Goal: Use online tool/utility: Utilize a website feature to perform a specific function

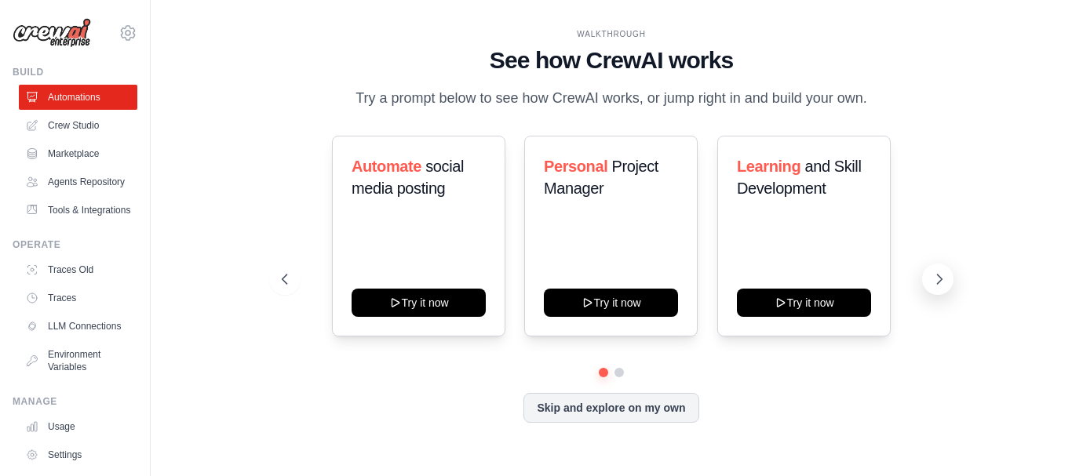
click at [937, 281] on icon at bounding box center [939, 279] width 16 height 16
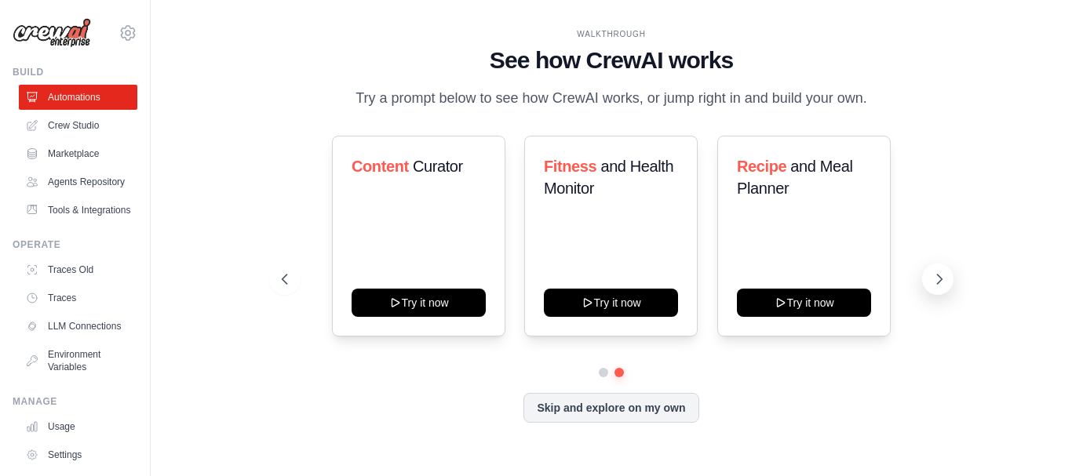
click at [937, 281] on icon at bounding box center [939, 279] width 16 height 16
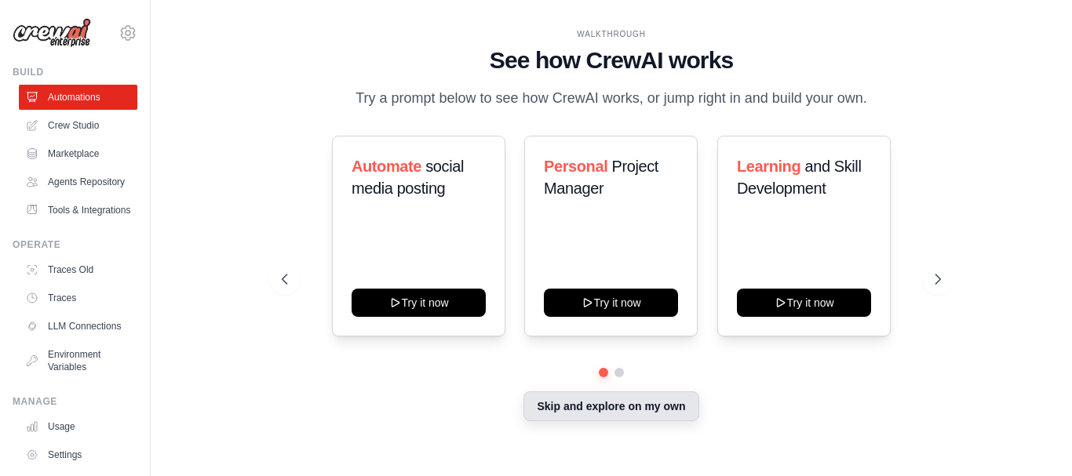
click at [605, 402] on button "Skip and explore on my own" at bounding box center [610, 406] width 175 height 30
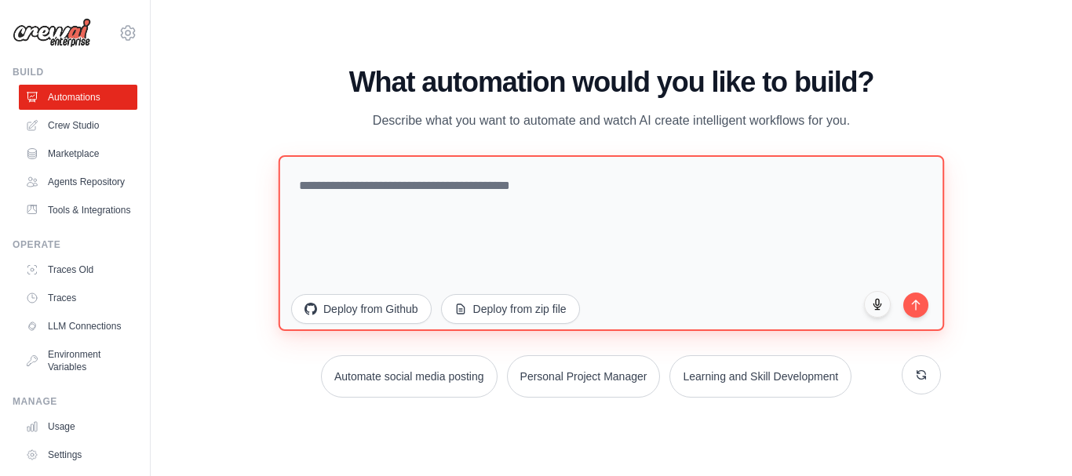
click at [309, 181] on textarea at bounding box center [610, 243] width 665 height 176
click at [623, 184] on textarea "**********" at bounding box center [610, 243] width 665 height 176
click at [674, 185] on textarea "**********" at bounding box center [610, 243] width 665 height 176
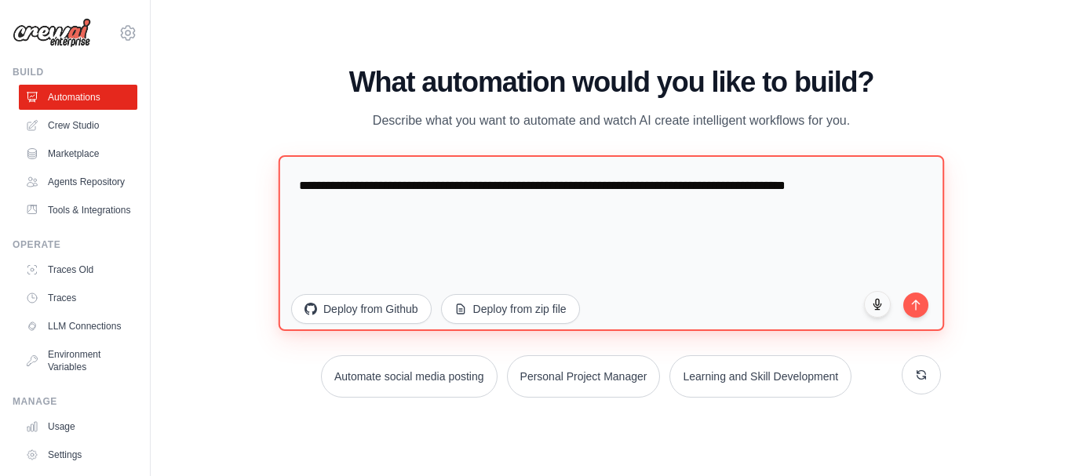
click at [671, 186] on textarea "**********" at bounding box center [610, 243] width 665 height 176
type textarea "**********"
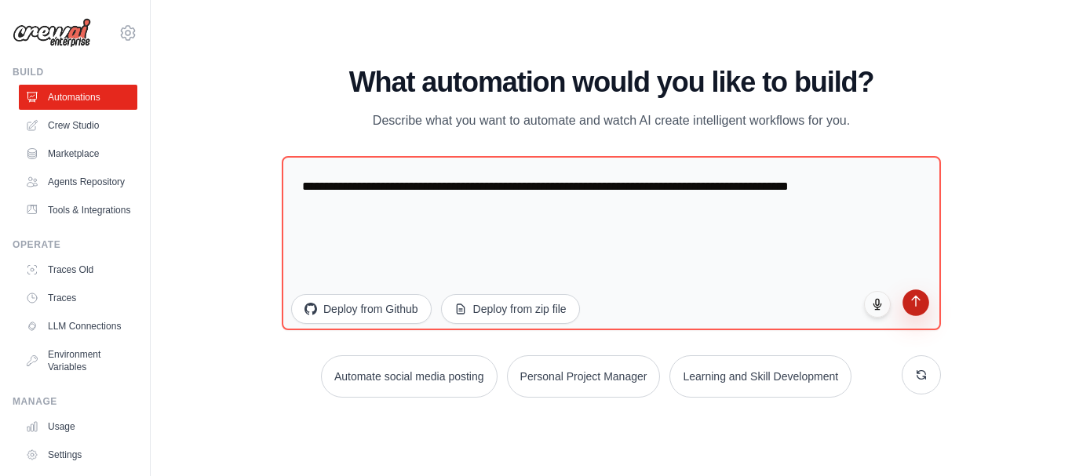
click at [916, 302] on icon "submit" at bounding box center [915, 300] width 13 height 13
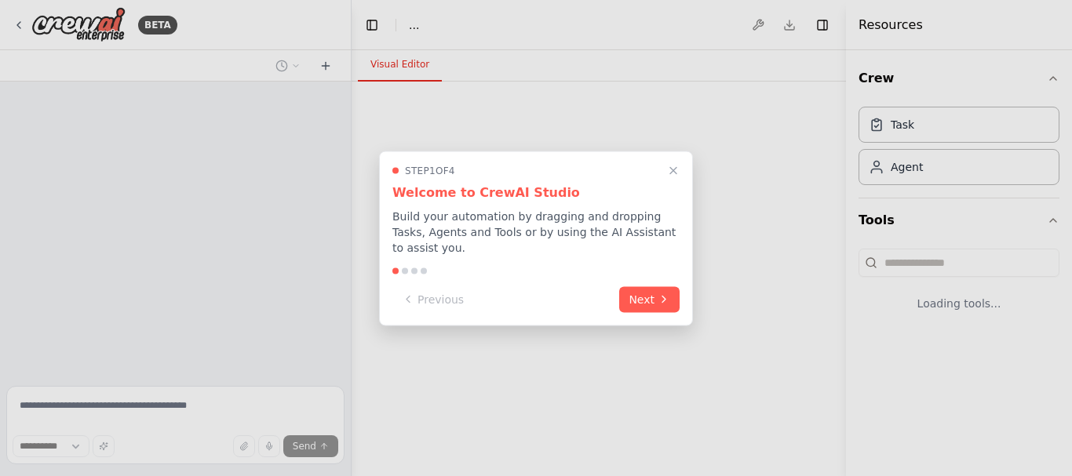
select select "****"
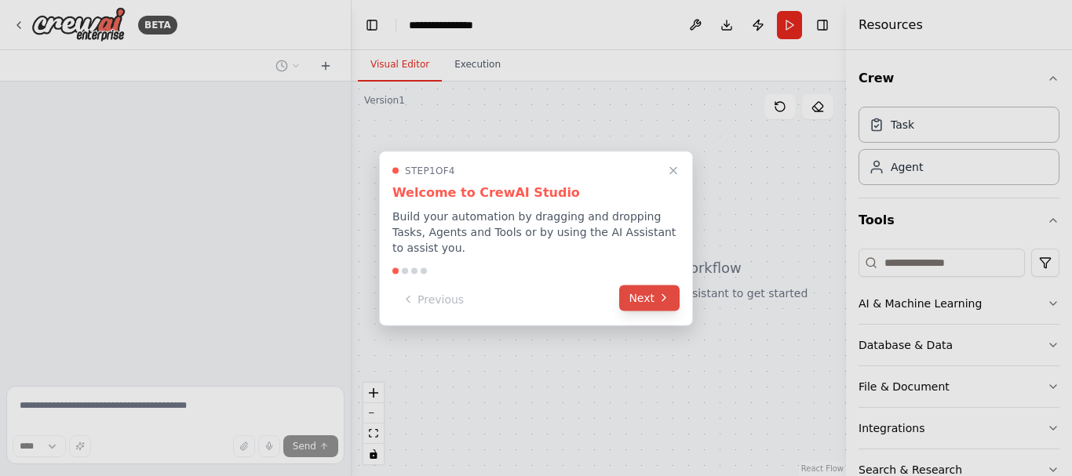
click at [643, 292] on button "Next" at bounding box center [649, 298] width 60 height 26
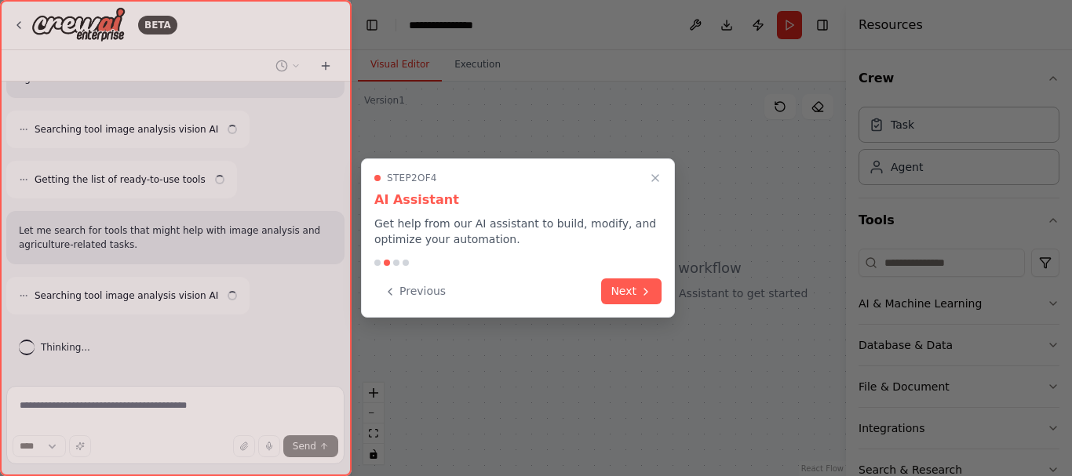
click at [640, 292] on icon at bounding box center [645, 292] width 13 height 13
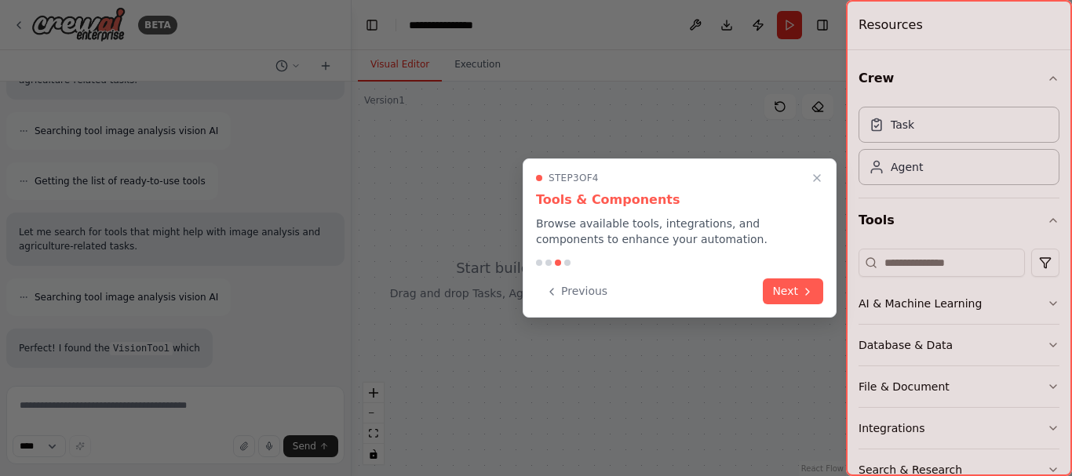
scroll to position [384, 0]
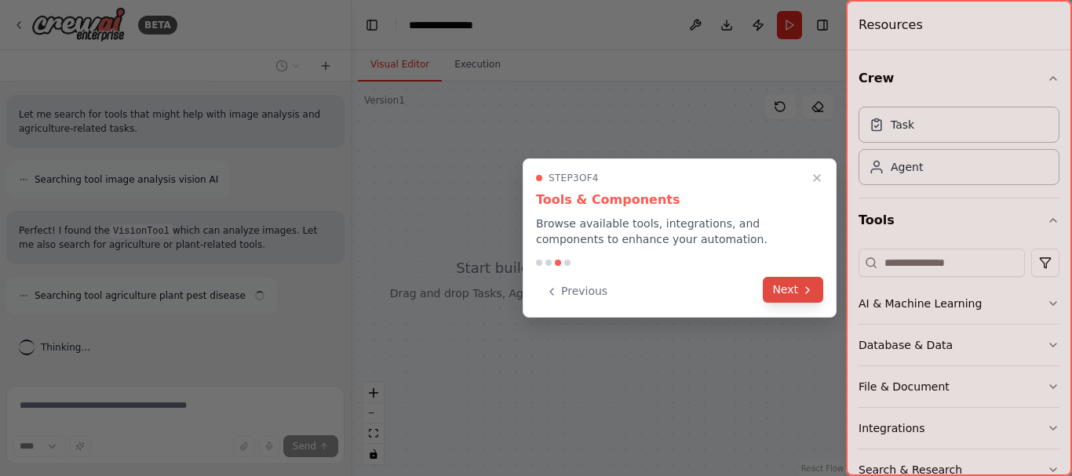
click at [790, 287] on button "Next" at bounding box center [792, 290] width 60 height 26
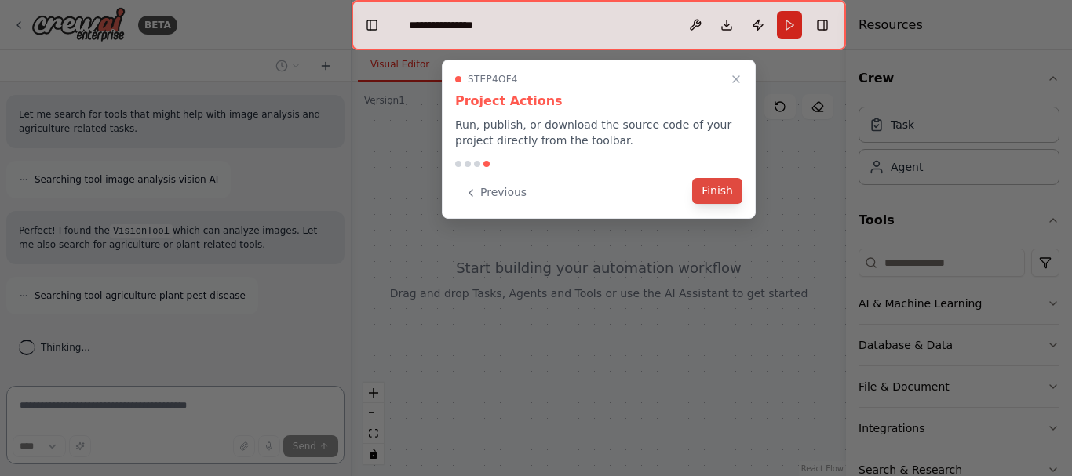
click at [716, 192] on button "Finish" at bounding box center [717, 191] width 50 height 26
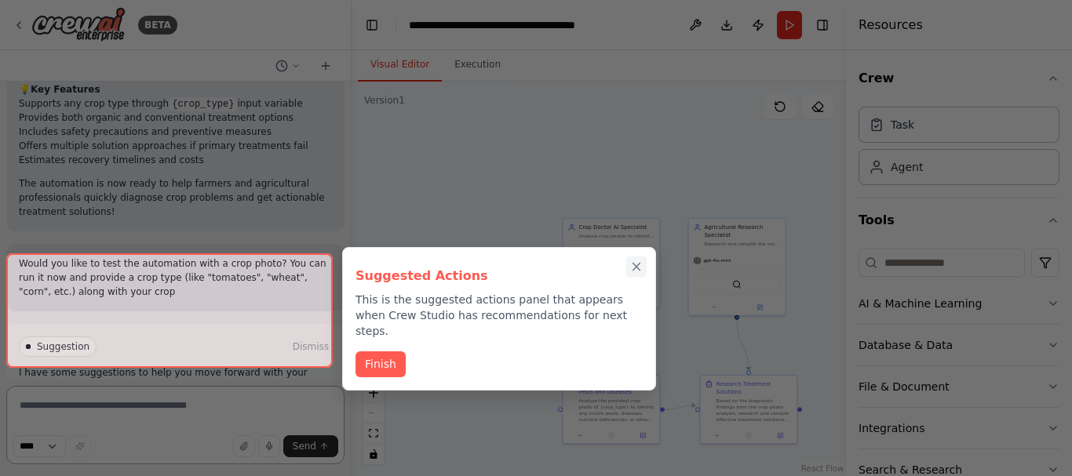
scroll to position [1888, 0]
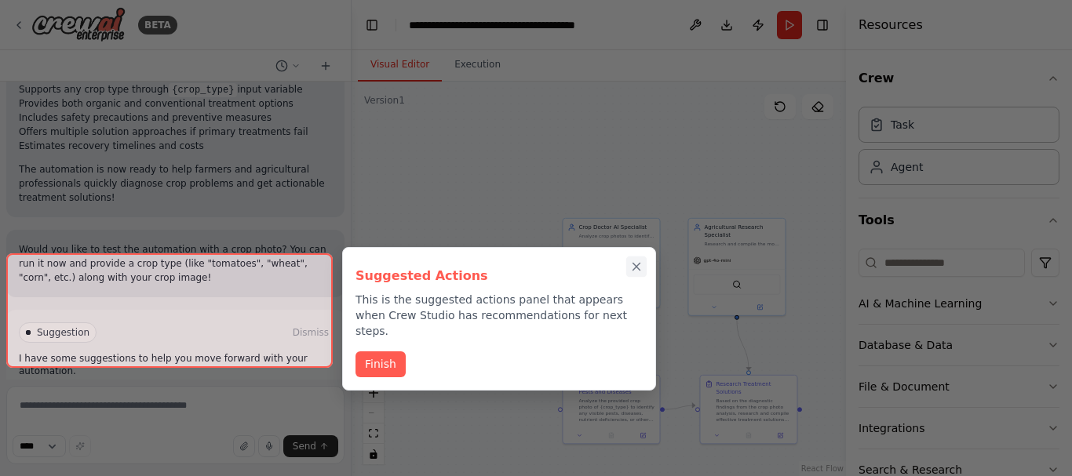
click at [635, 266] on icon "Close walkthrough" at bounding box center [636, 267] width 7 height 7
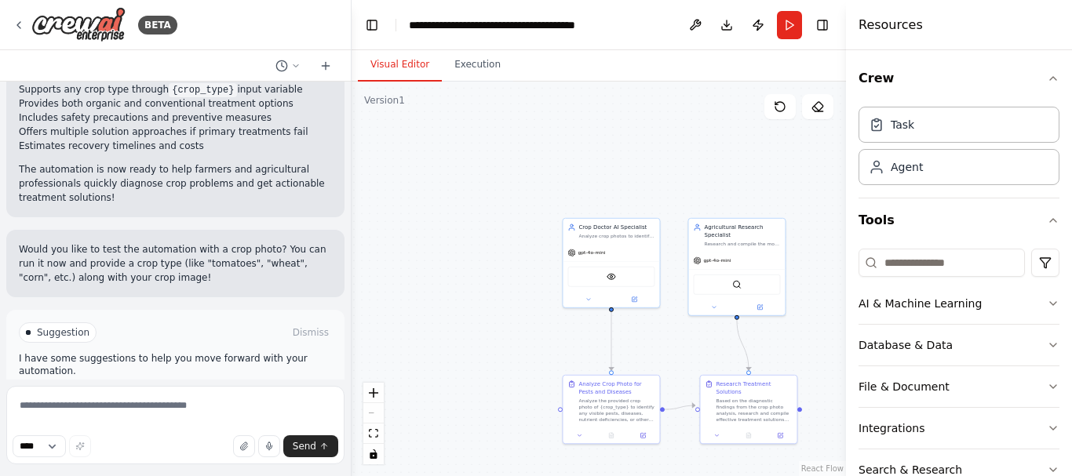
click at [166, 393] on span "Run Automation" at bounding box center [182, 399] width 76 height 13
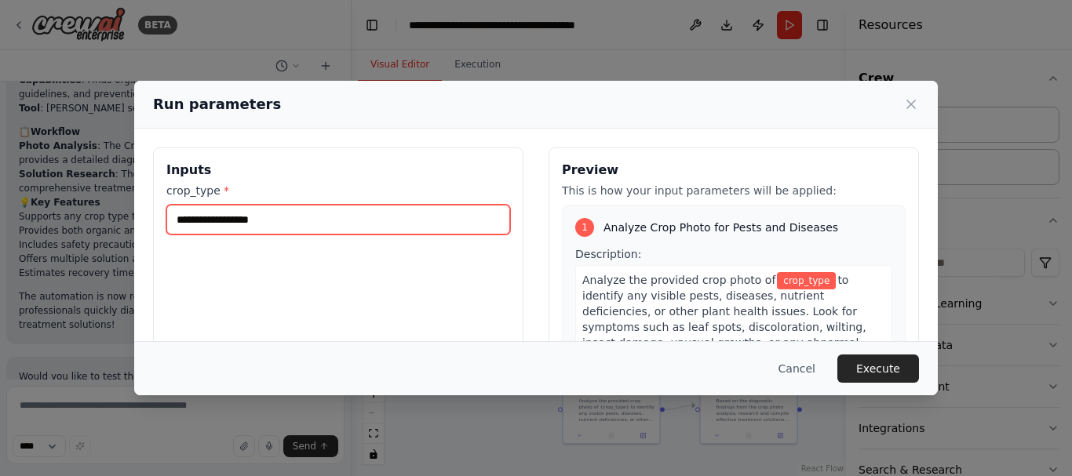
click at [195, 215] on input "crop_type *" at bounding box center [338, 220] width 344 height 30
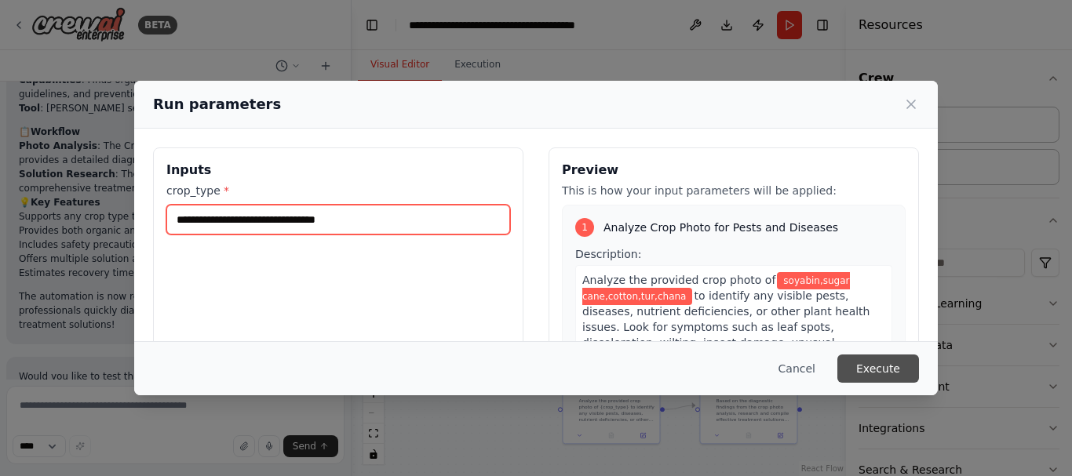
type input "**********"
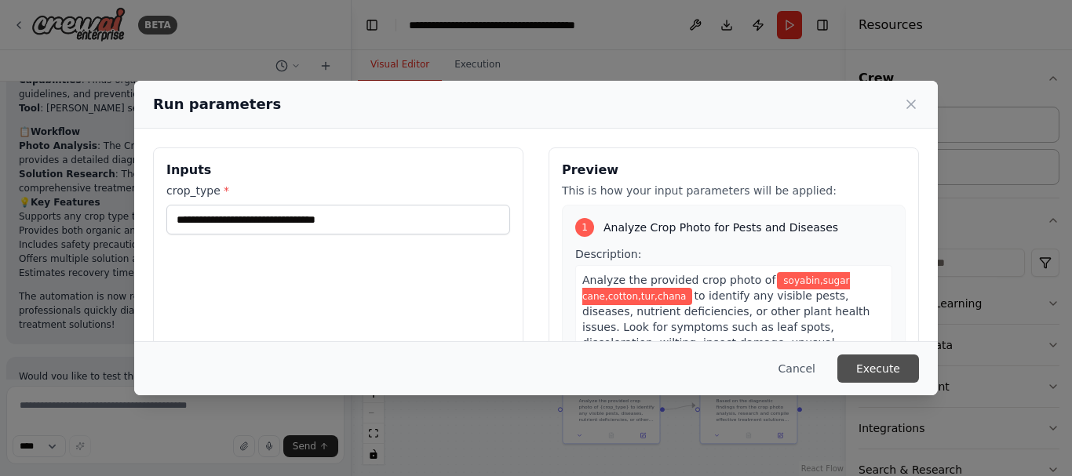
click at [882, 369] on button "Execute" at bounding box center [878, 369] width 82 height 28
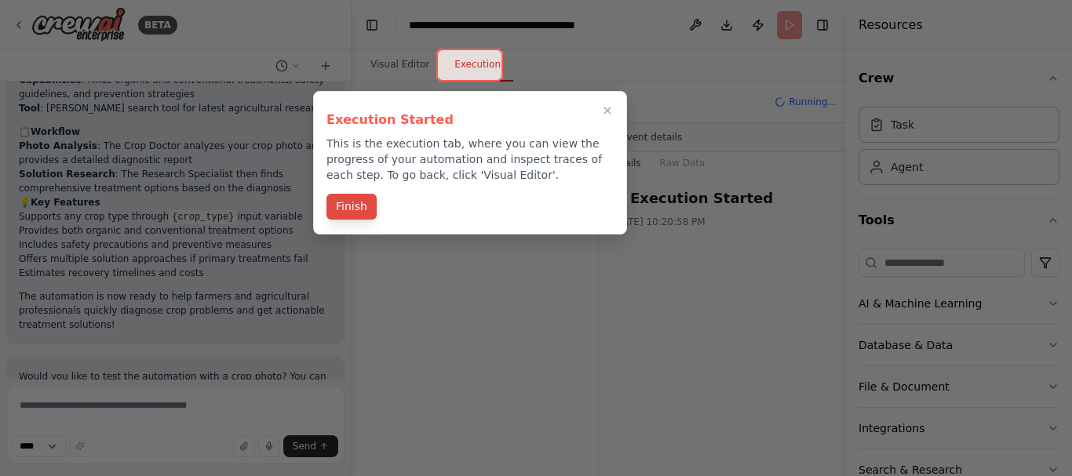
click at [349, 208] on button "Finish" at bounding box center [351, 207] width 50 height 26
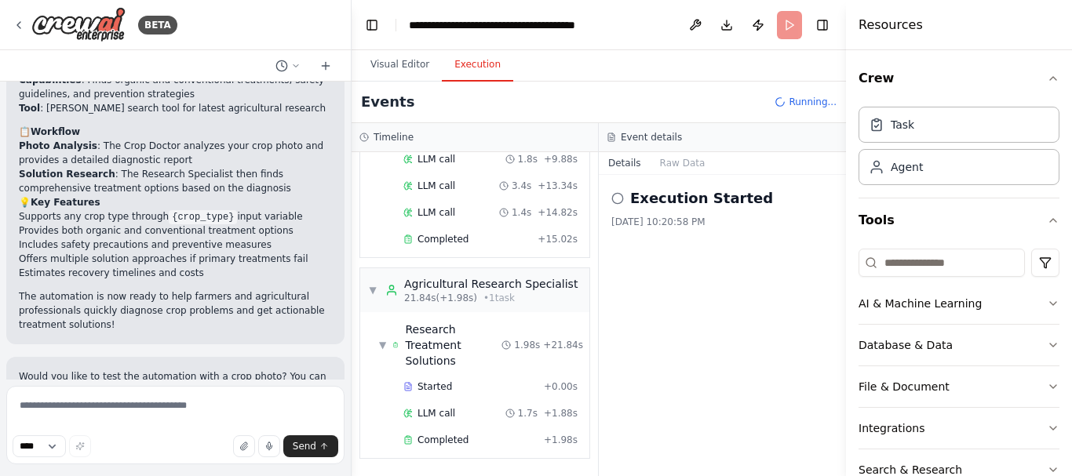
scroll to position [1888, 0]
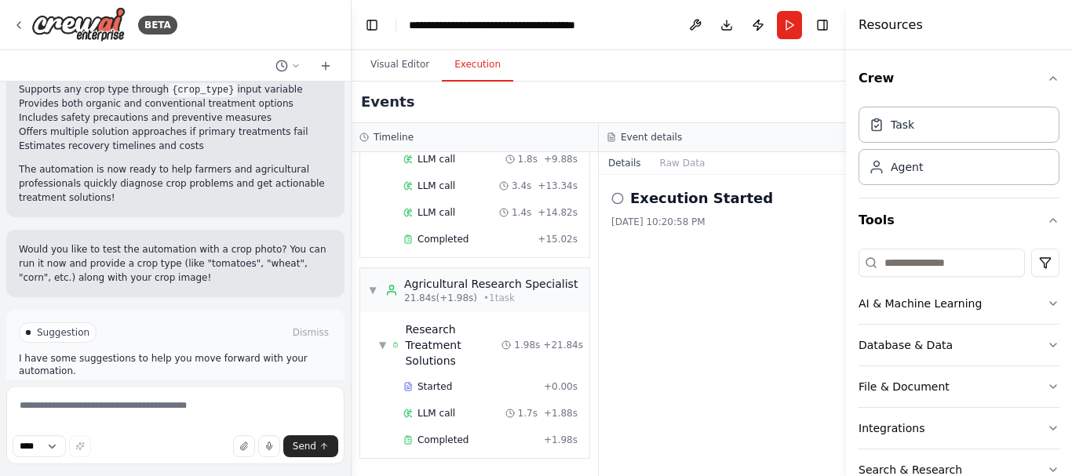
click at [169, 393] on span "Improve automation" at bounding box center [182, 399] width 96 height 13
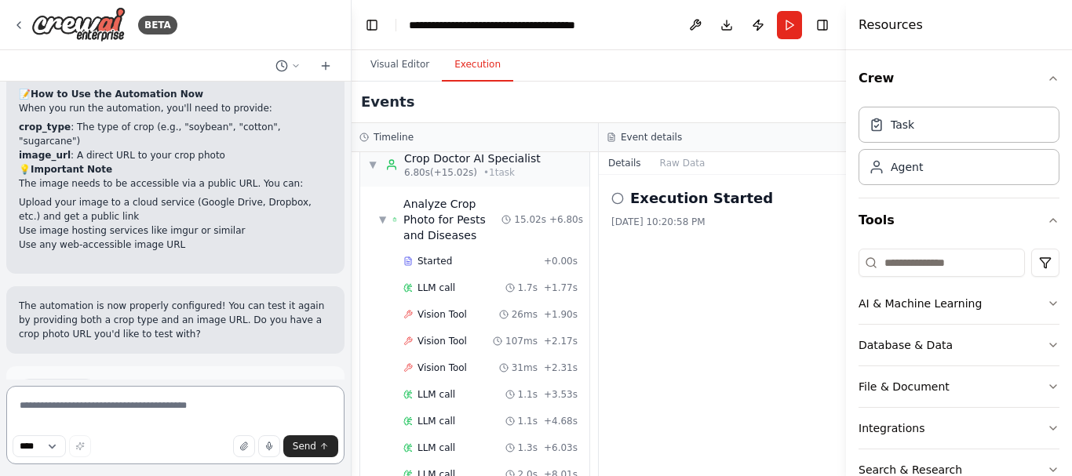
scroll to position [0, 0]
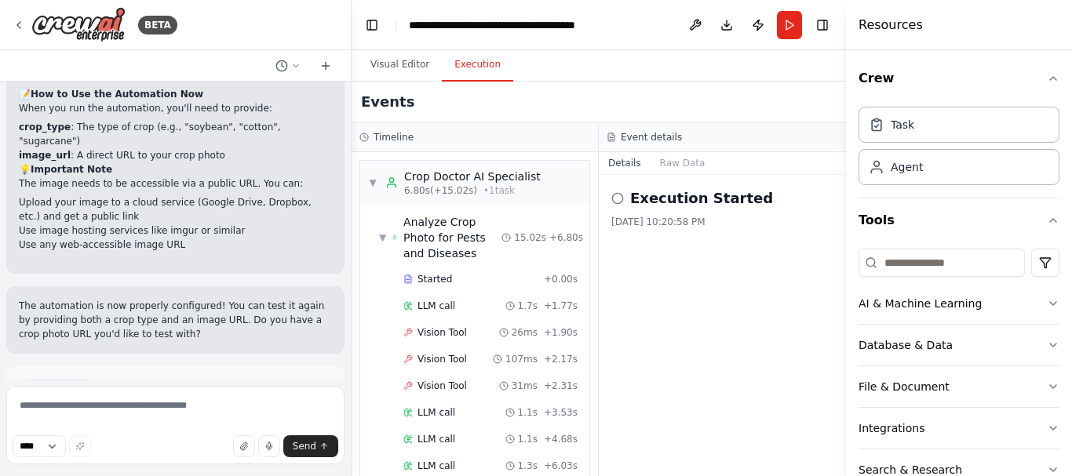
click at [160, 449] on span "Run Automation" at bounding box center [182, 455] width 76 height 13
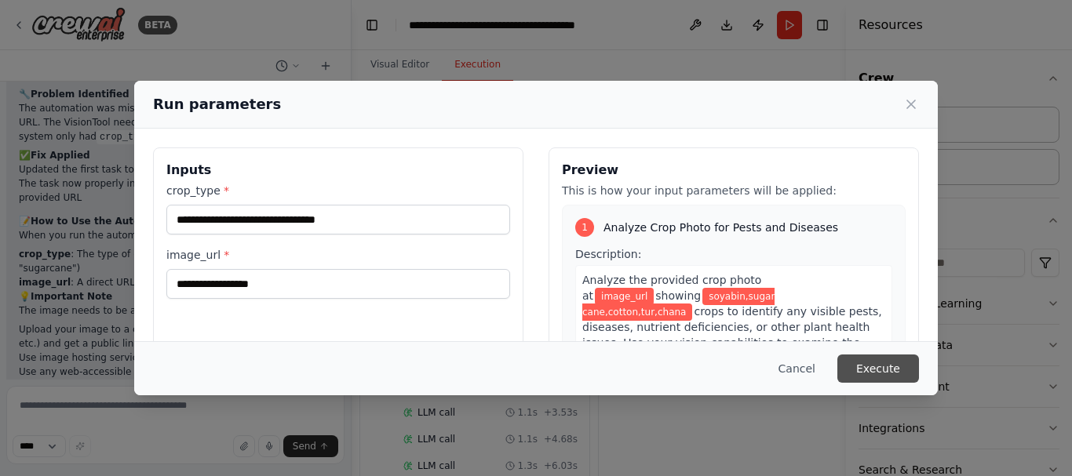
click at [882, 368] on button "Execute" at bounding box center [878, 369] width 82 height 28
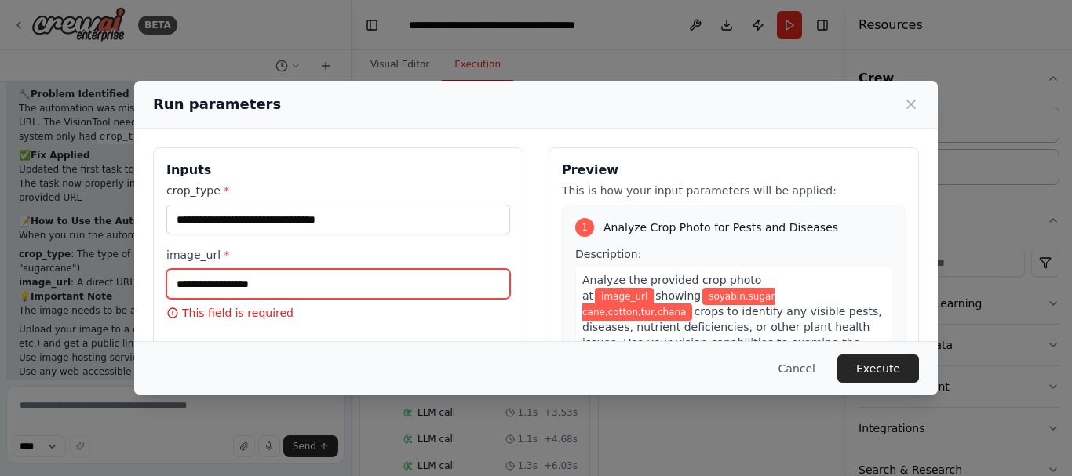
click at [186, 282] on input "image_url *" at bounding box center [338, 284] width 344 height 30
paste input "**********"
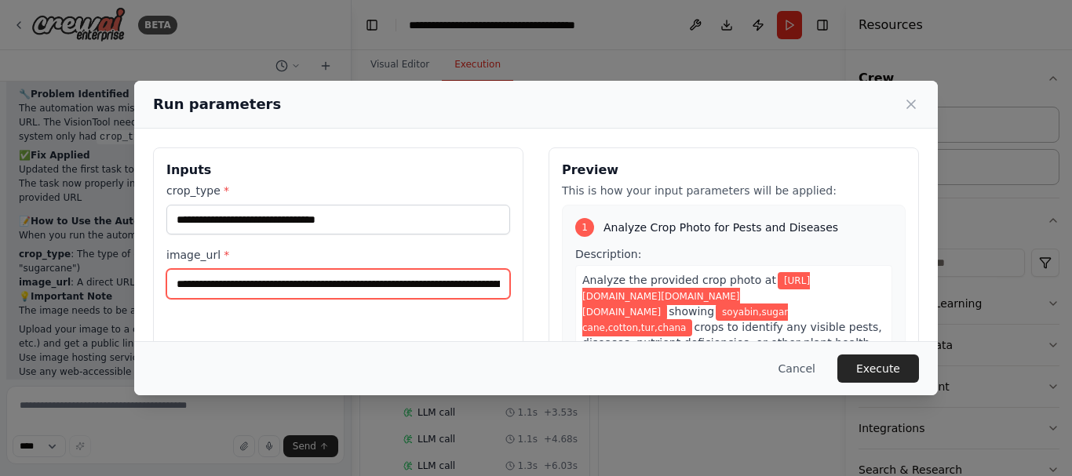
scroll to position [0, 2206]
type input "**********"
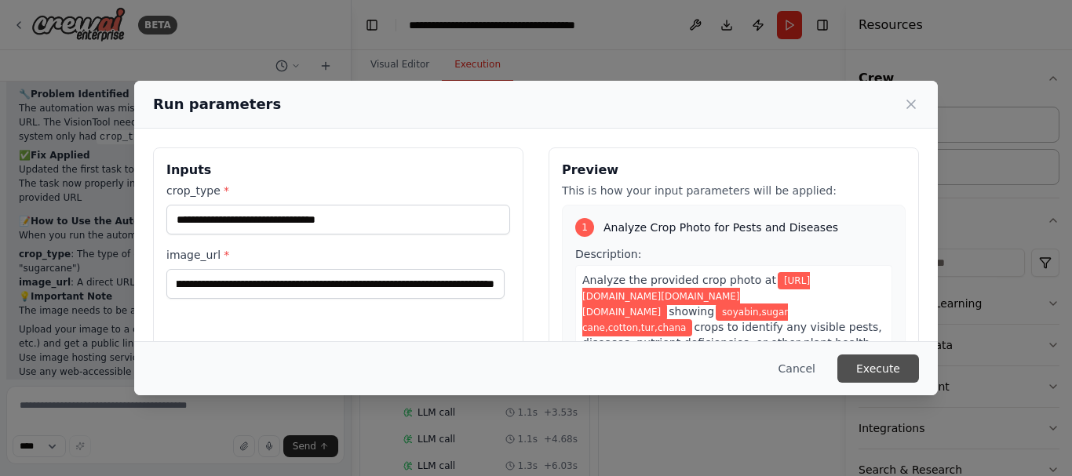
scroll to position [0, 0]
click at [879, 371] on button "Execute" at bounding box center [878, 369] width 82 height 28
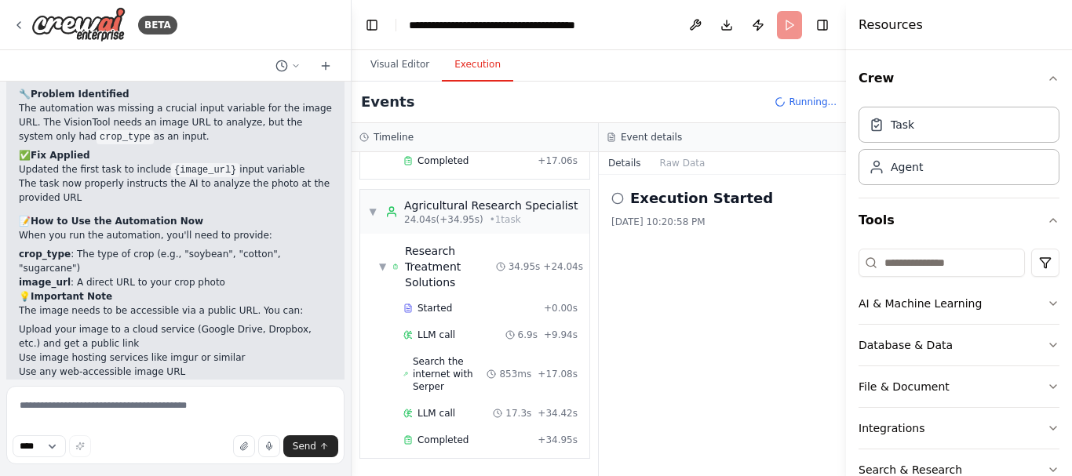
scroll to position [2735, 0]
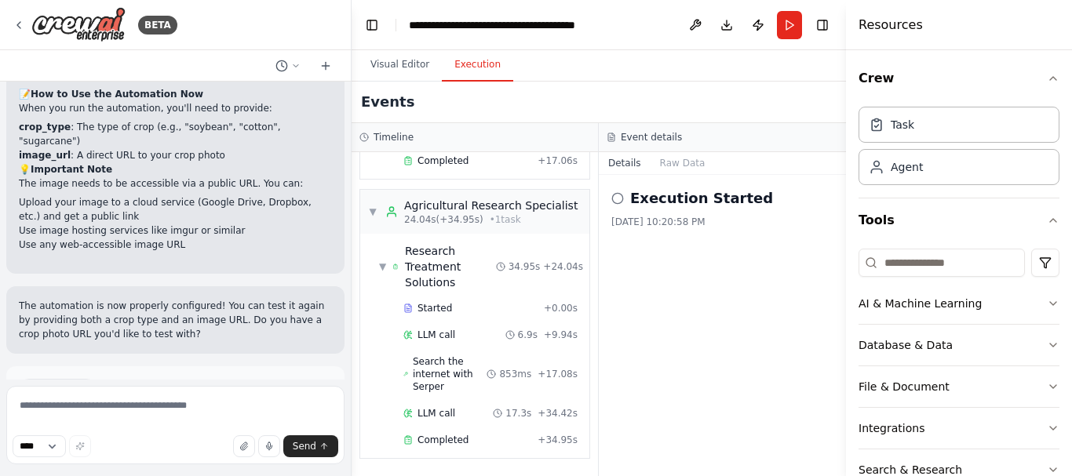
click at [192, 449] on span "Improve automation" at bounding box center [182, 455] width 96 height 13
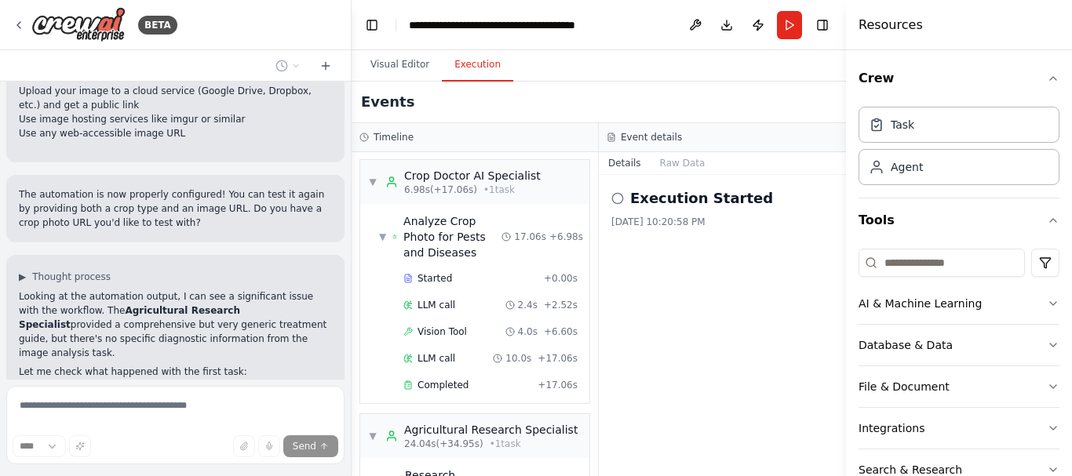
scroll to position [0, 0]
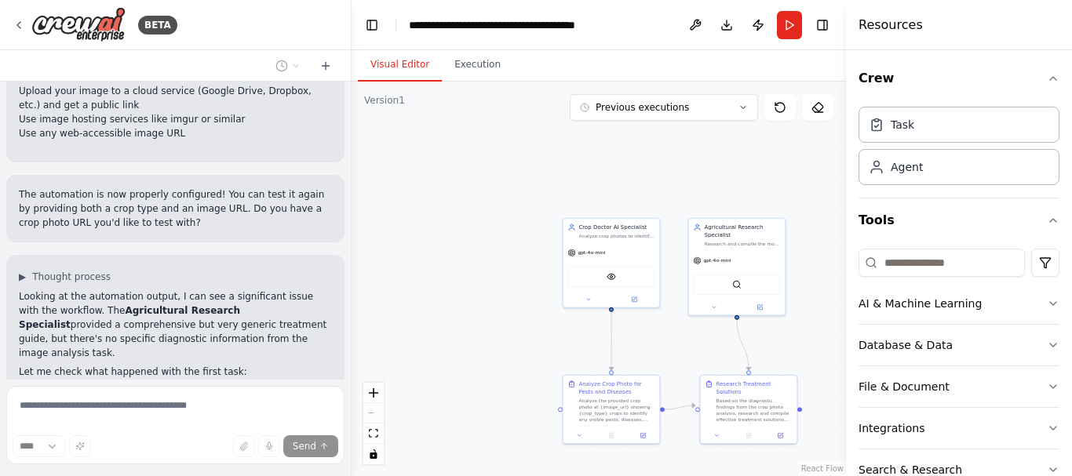
click at [389, 60] on button "Visual Editor" at bounding box center [400, 65] width 84 height 33
click at [901, 128] on div "Task" at bounding box center [902, 124] width 24 height 16
click at [480, 66] on button "Execution" at bounding box center [477, 65] width 71 height 33
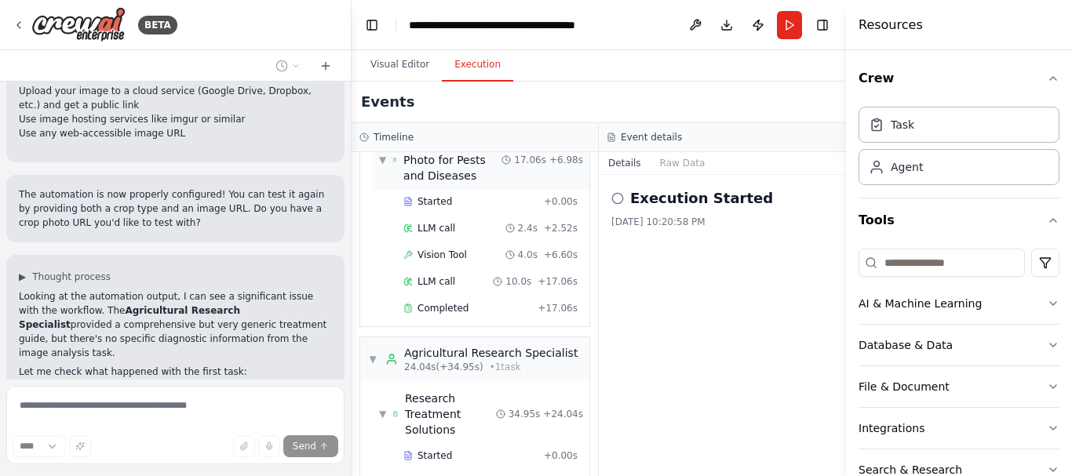
scroll to position [225, 0]
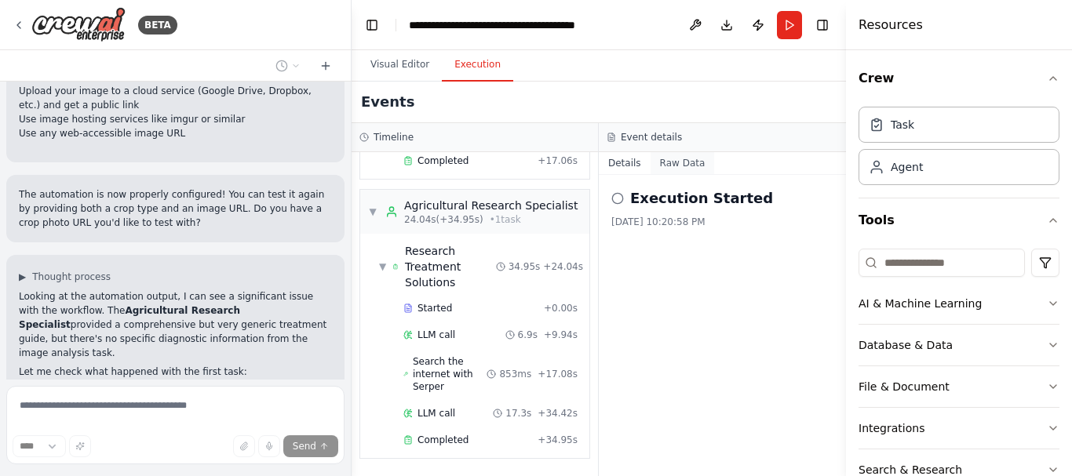
click at [683, 160] on button "Raw Data" at bounding box center [682, 163] width 64 height 22
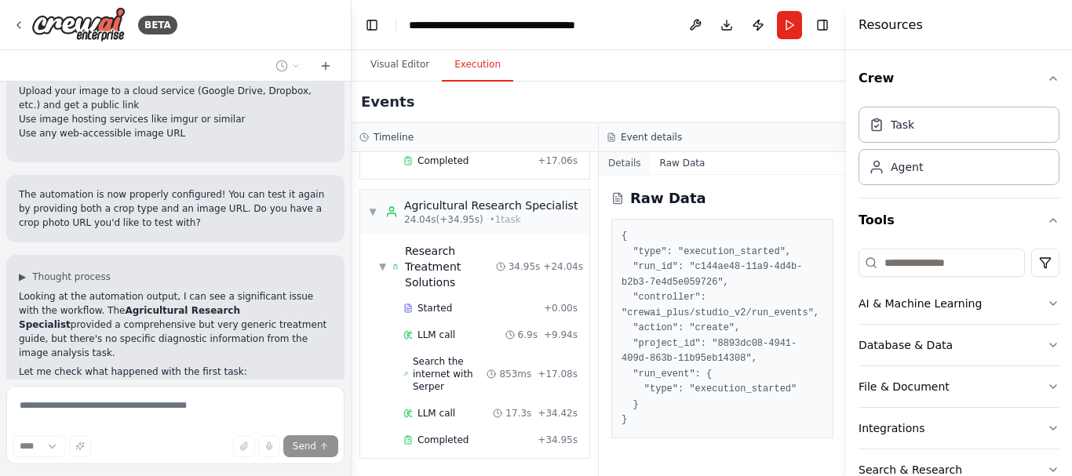
click at [627, 166] on button "Details" at bounding box center [625, 163] width 52 height 22
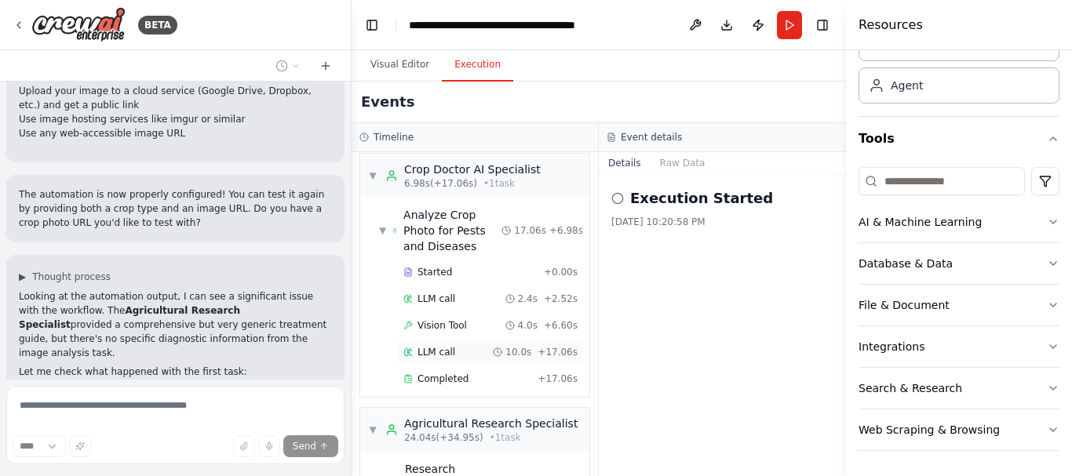
scroll to position [0, 0]
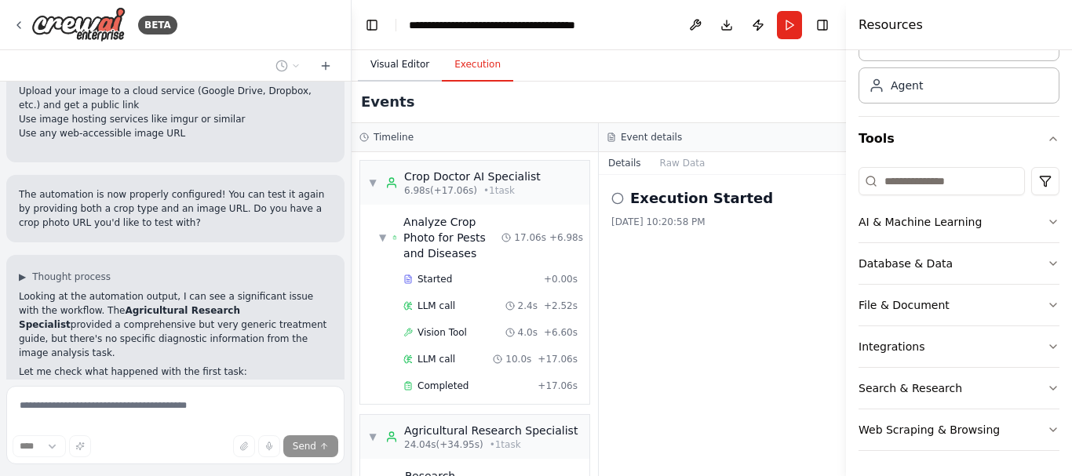
click at [395, 62] on button "Visual Editor" at bounding box center [400, 65] width 84 height 33
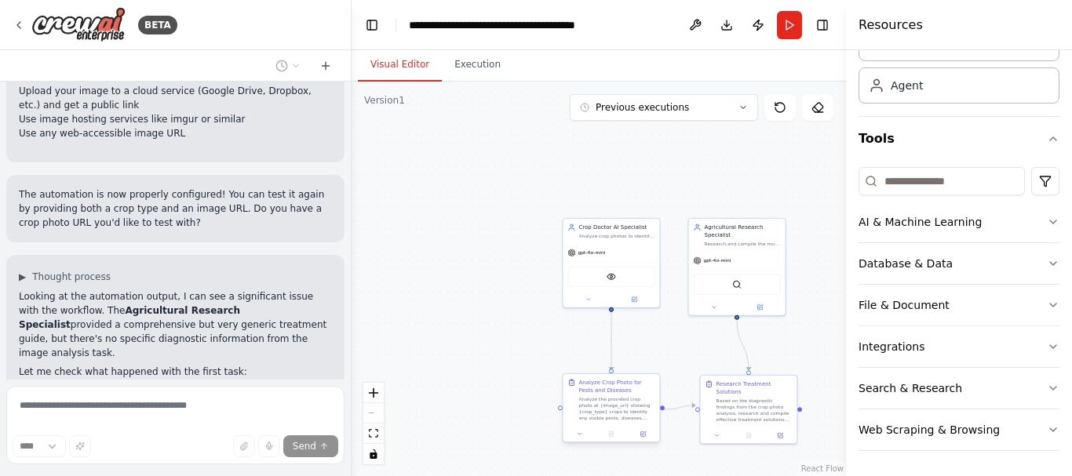
click at [628, 412] on div "Analyze the provided crop photo at {image_url} showing {crop_type} crops to ide…" at bounding box center [616, 408] width 76 height 25
click at [602, 390] on div "Analyze Crop Photo for Pests and Diseases" at bounding box center [616, 387] width 76 height 16
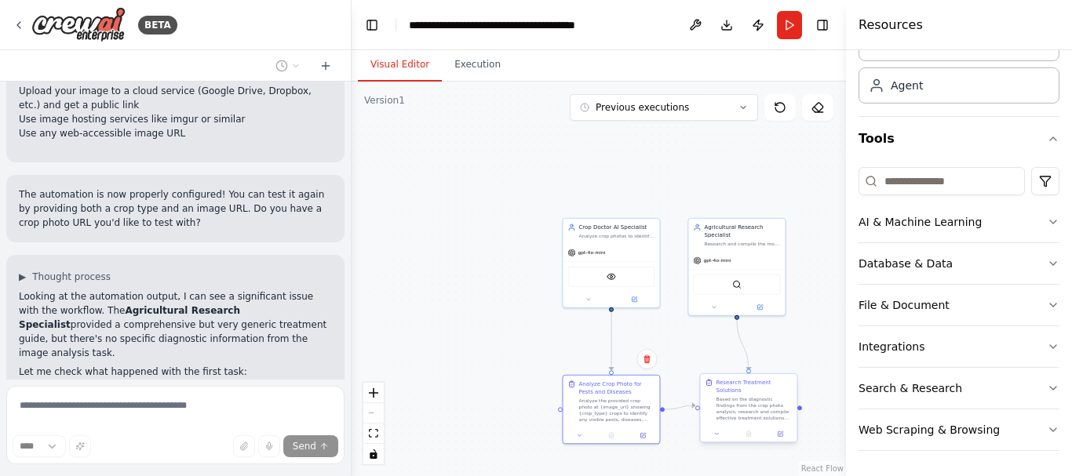
click at [736, 409] on div "Based on the diagnostic findings from the crop photo analysis, research and com…" at bounding box center [753, 408] width 76 height 25
click at [726, 282] on div "SerperDevTool" at bounding box center [736, 283] width 87 height 20
click at [631, 253] on div "gpt-4o-mini" at bounding box center [610, 250] width 96 height 17
click at [515, 252] on div ".deletable-edge-delete-btn { width: 20px; height: 20px; border: 0px solid #ffff…" at bounding box center [598, 279] width 494 height 395
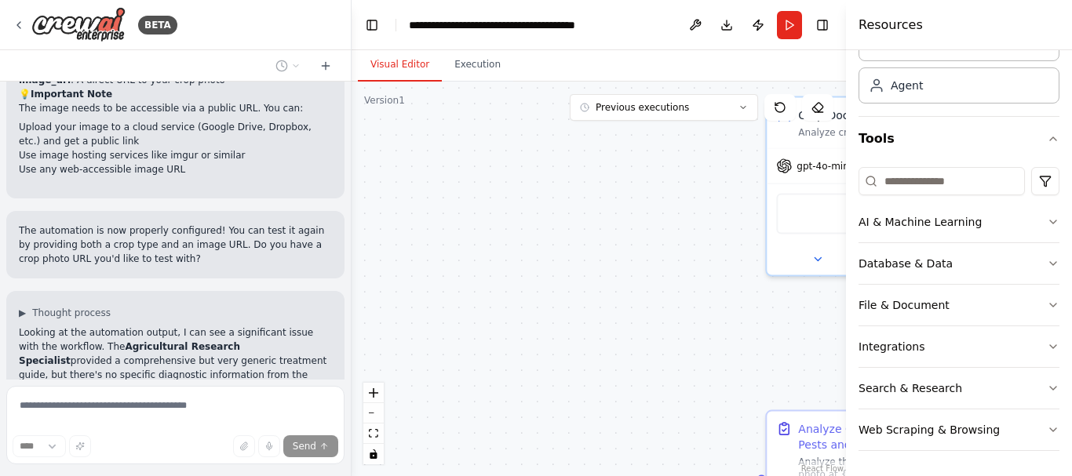
scroll to position [2847, 0]
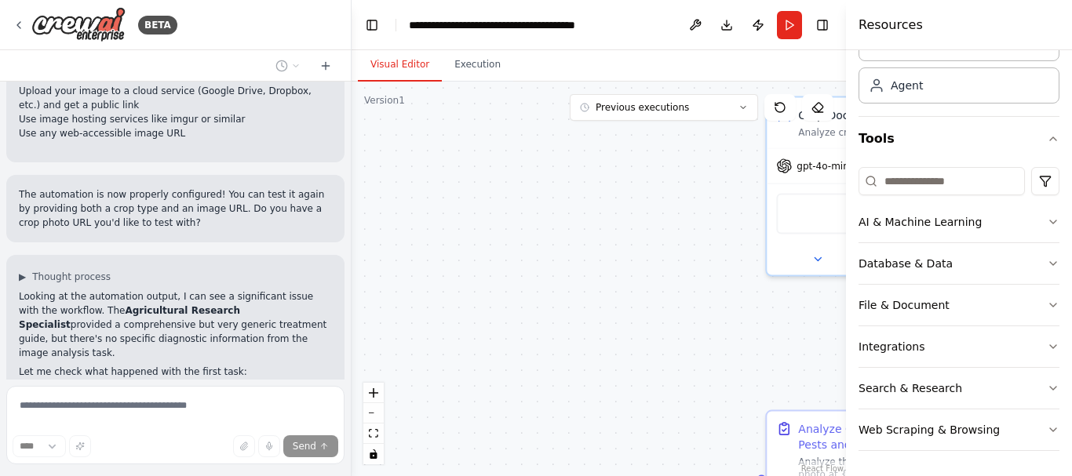
click at [136, 417] on span "Getting the state of the automation" at bounding box center [119, 423] width 168 height 13
click at [141, 417] on span "Getting the state of the automation" at bounding box center [119, 423] width 168 height 13
click at [25, 271] on span "▶" at bounding box center [22, 277] width 7 height 13
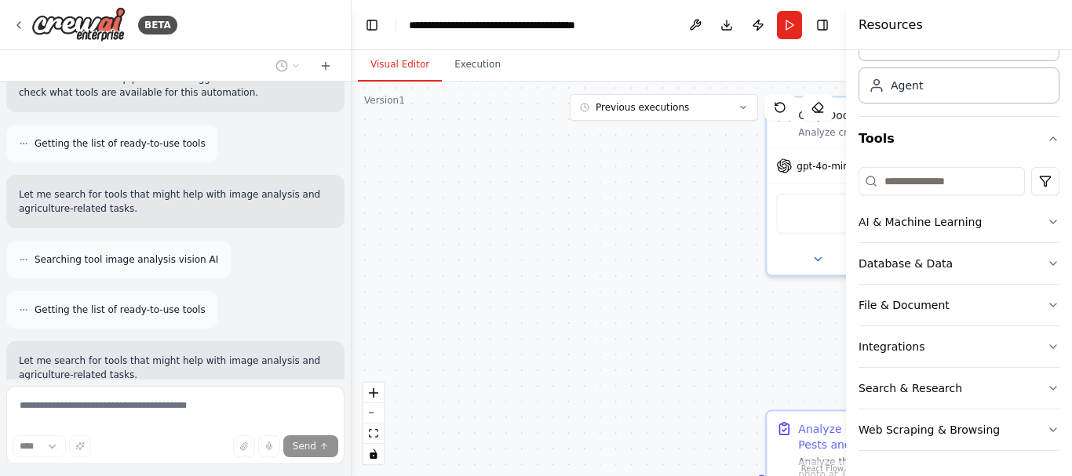
scroll to position [157, 0]
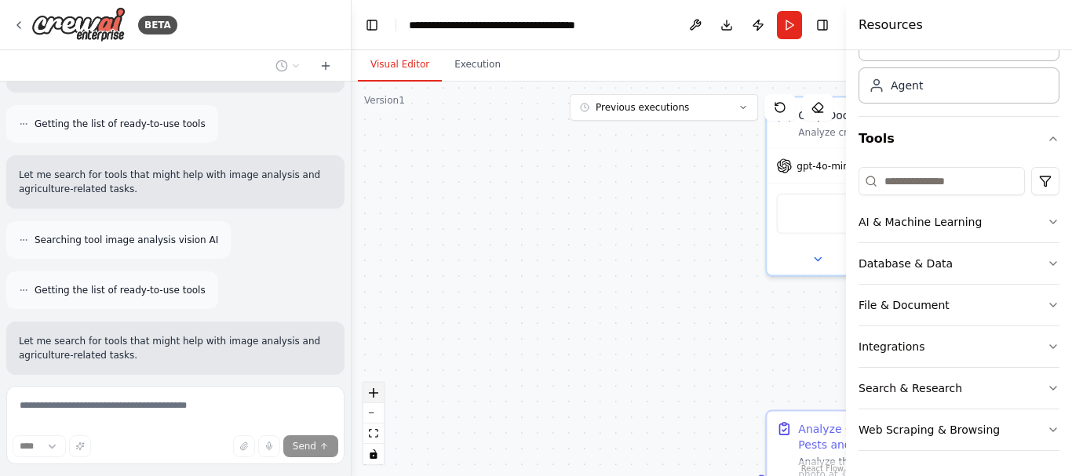
click at [374, 393] on icon "zoom in" at bounding box center [373, 392] width 9 height 9
click at [375, 393] on icon "zoom in" at bounding box center [373, 392] width 9 height 9
click at [374, 395] on icon "zoom in" at bounding box center [373, 392] width 9 height 9
click at [374, 395] on div "React Flow controls" at bounding box center [373, 424] width 20 height 82
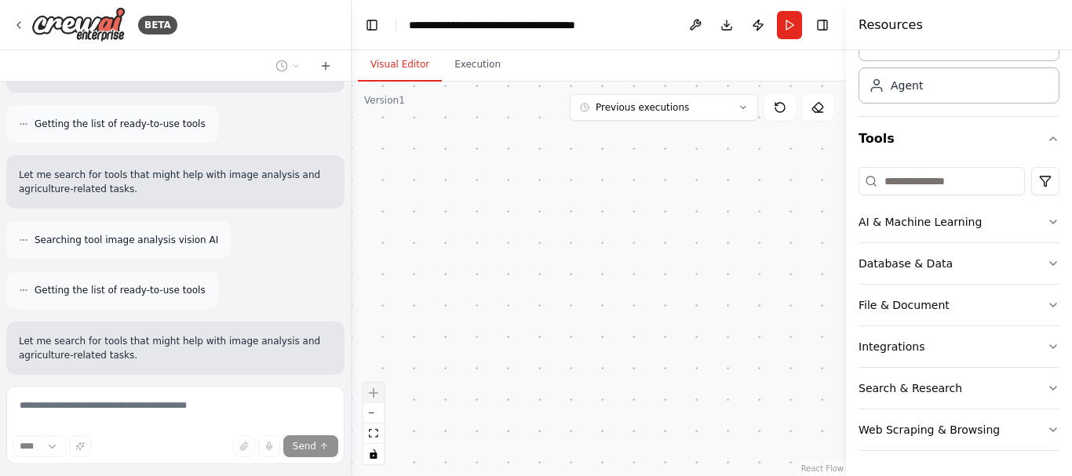
click at [374, 395] on div "React Flow controls" at bounding box center [373, 424] width 20 height 82
click at [373, 413] on div "React Flow controls" at bounding box center [373, 424] width 20 height 82
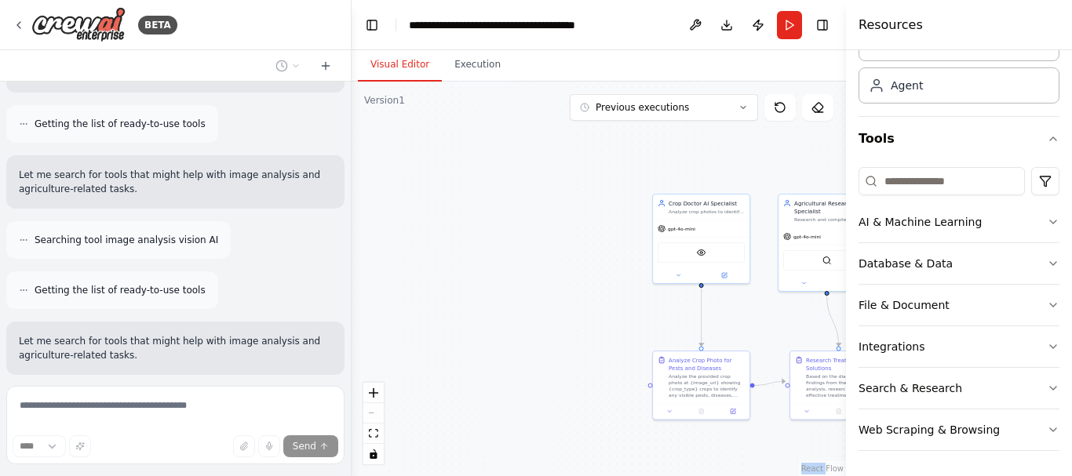
click at [373, 413] on div "React Flow controls" at bounding box center [373, 424] width 20 height 82
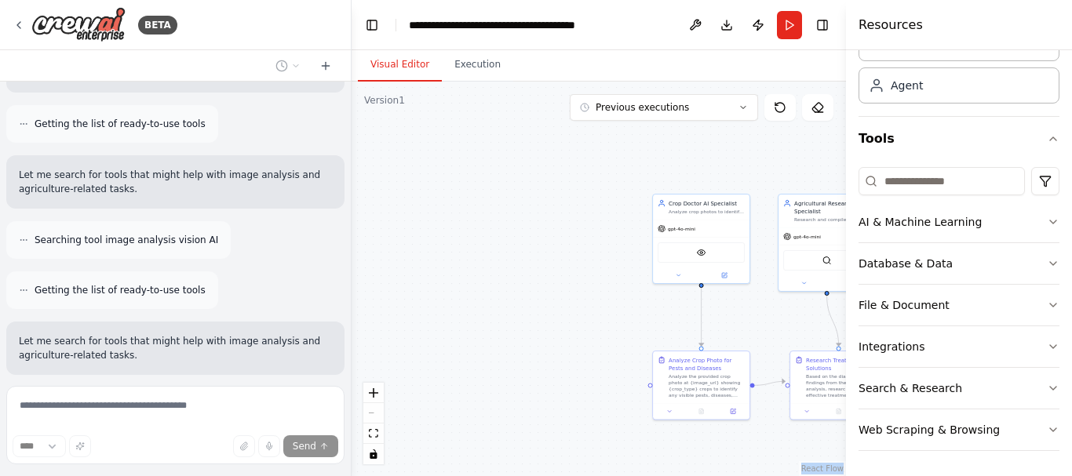
click at [373, 413] on div "React Flow controls" at bounding box center [373, 424] width 20 height 82
click at [378, 411] on div "React Flow controls" at bounding box center [373, 424] width 20 height 82
click at [377, 465] on div ".deletable-edge-delete-btn { width: 20px; height: 20px; border: 0px solid #ffff…" at bounding box center [598, 279] width 494 height 395
click at [743, 108] on icon at bounding box center [743, 108] width 5 height 2
click at [743, 108] on icon at bounding box center [742, 107] width 9 height 9
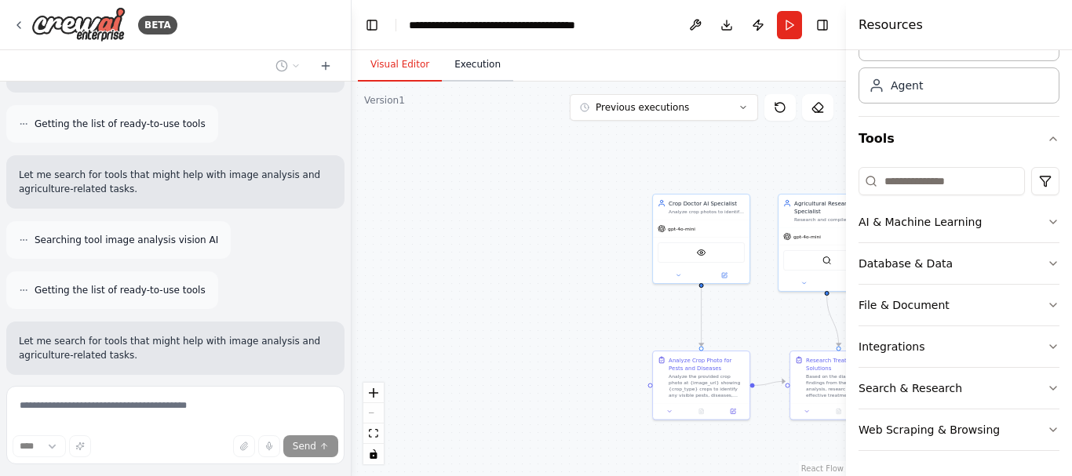
click at [471, 64] on button "Execution" at bounding box center [477, 65] width 71 height 33
click at [400, 65] on button "Visual Editor" at bounding box center [400, 65] width 84 height 33
click at [788, 25] on button "Run" at bounding box center [789, 25] width 25 height 28
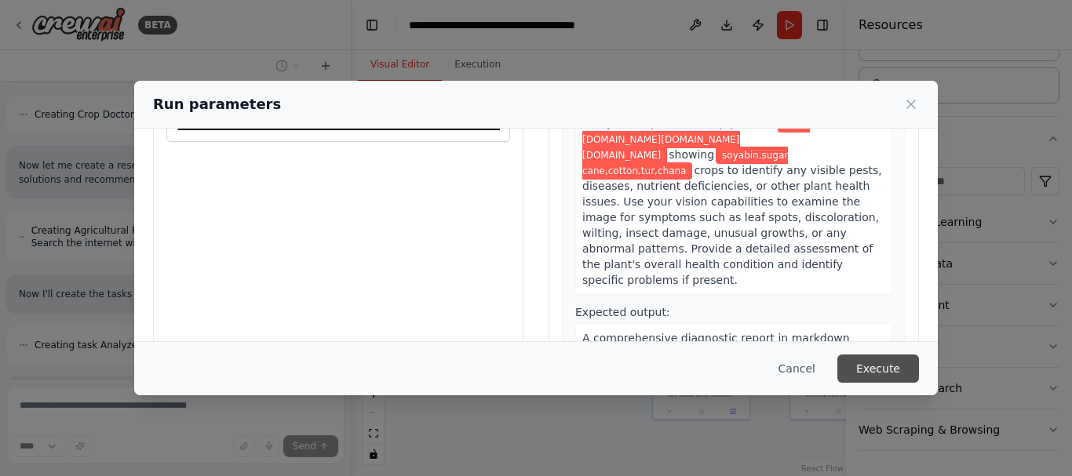
click at [887, 368] on button "Execute" at bounding box center [878, 369] width 82 height 28
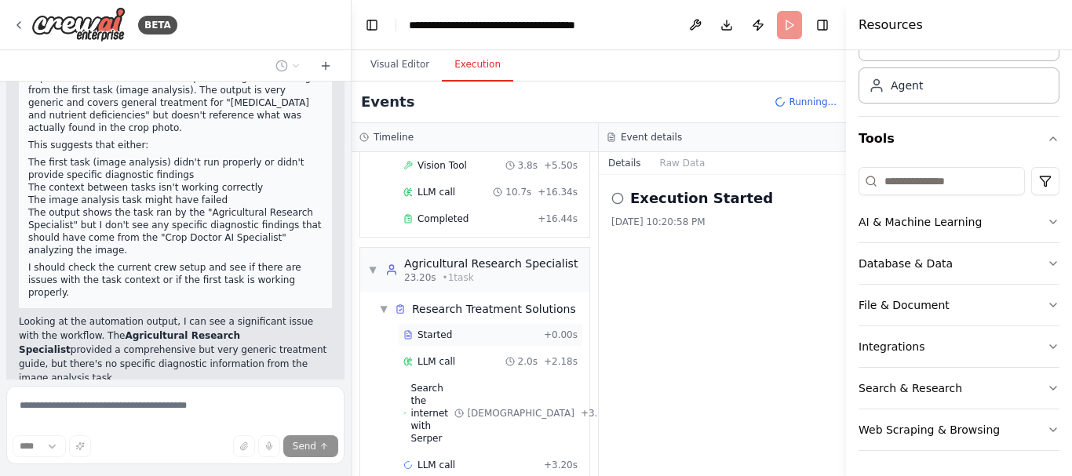
scroll to position [0, 0]
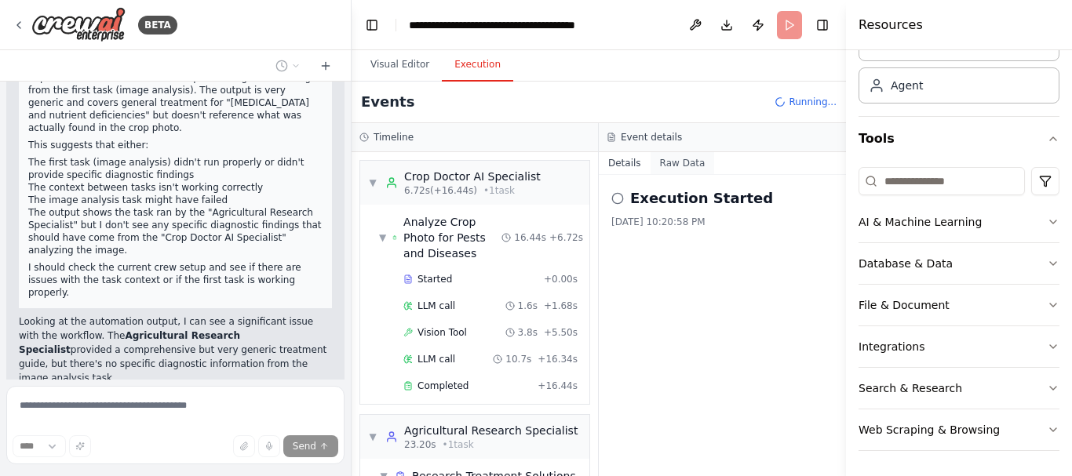
click at [669, 163] on button "Raw Data" at bounding box center [682, 163] width 64 height 22
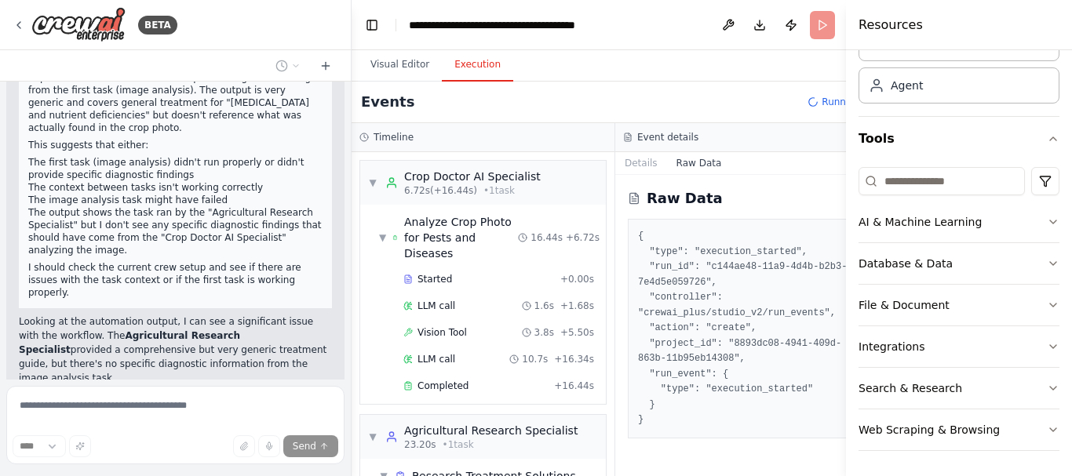
click at [669, 163] on button "Raw Data" at bounding box center [699, 163] width 64 height 22
click at [626, 169] on button "Details" at bounding box center [641, 163] width 52 height 22
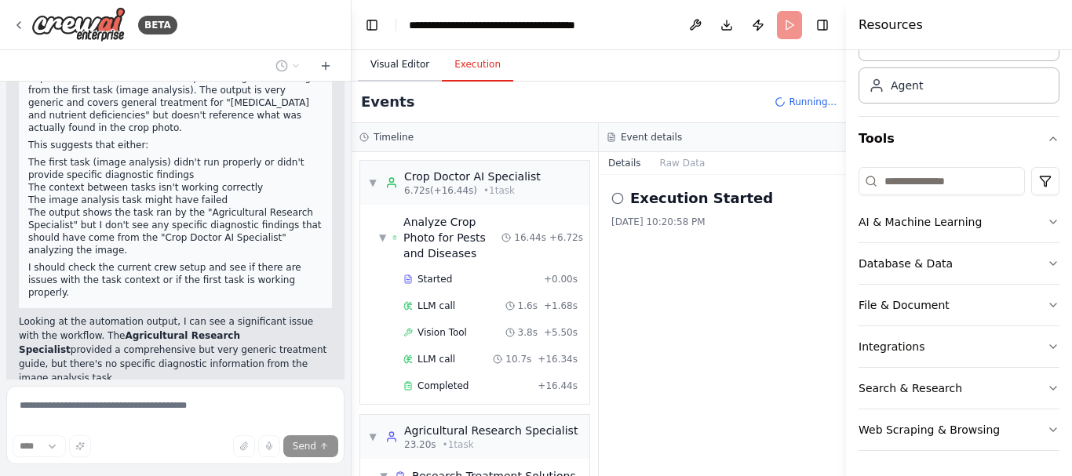
click at [404, 67] on button "Visual Editor" at bounding box center [400, 65] width 84 height 33
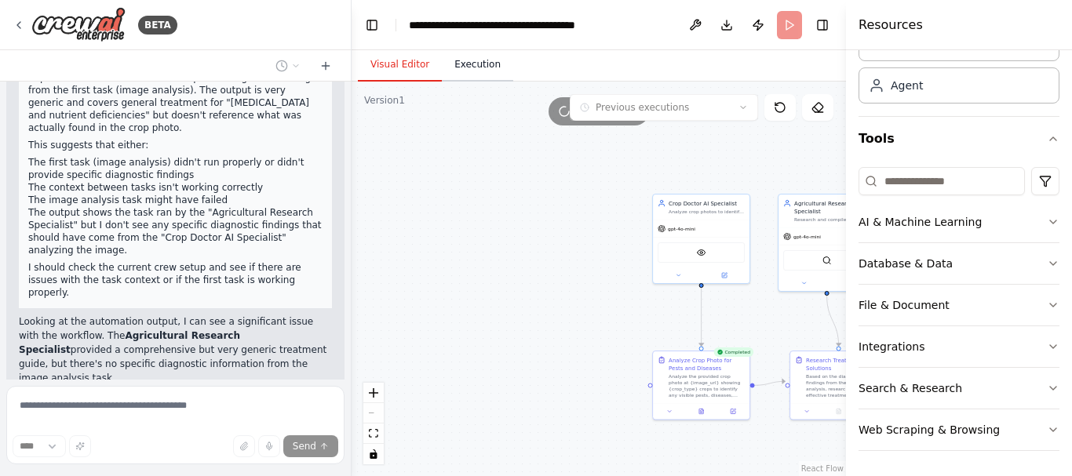
click at [479, 65] on button "Execution" at bounding box center [477, 65] width 71 height 33
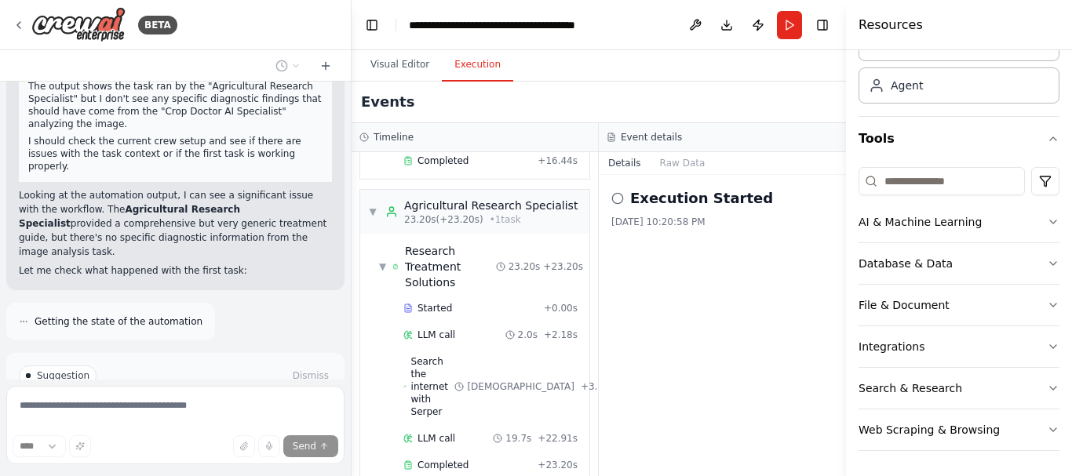
scroll to position [3239, 0]
click at [173, 435] on span "Improve automation" at bounding box center [182, 441] width 96 height 13
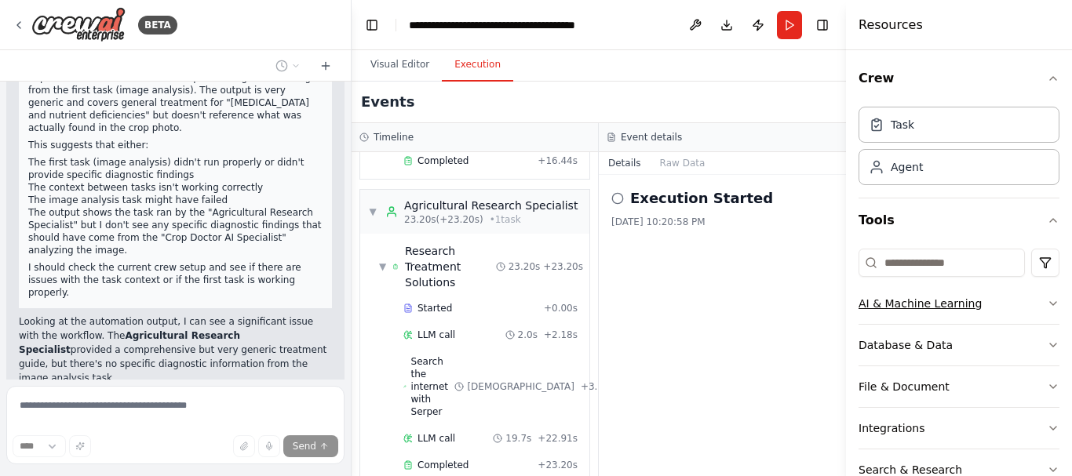
scroll to position [82, 0]
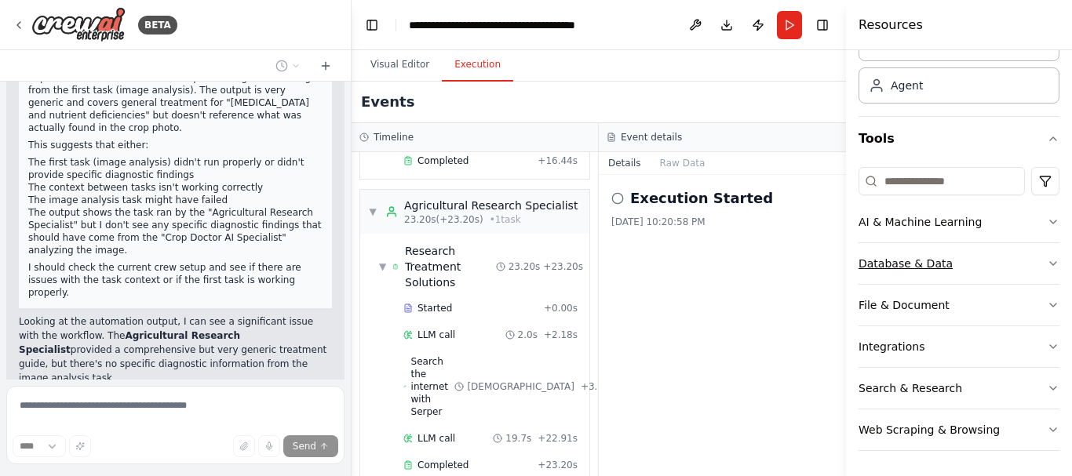
click at [918, 265] on div "Database & Data" at bounding box center [905, 264] width 94 height 16
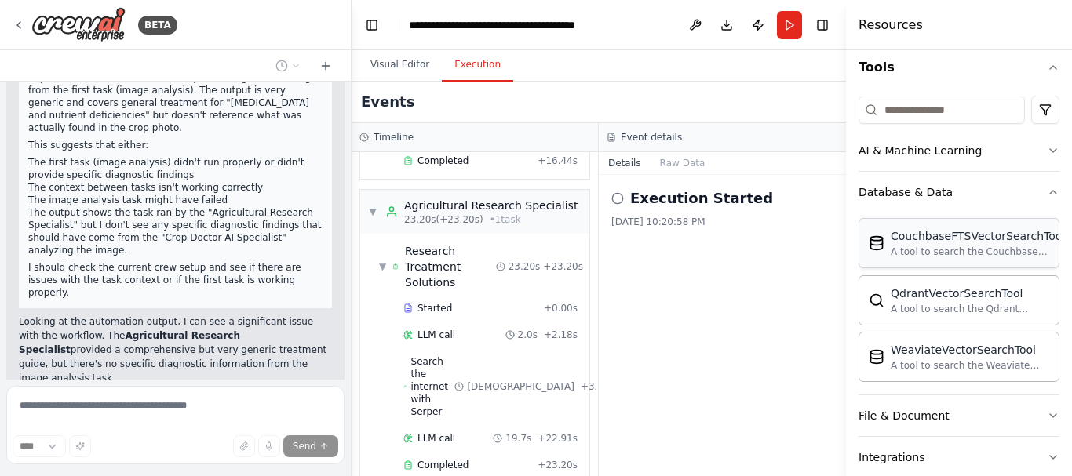
scroll to position [264, 0]
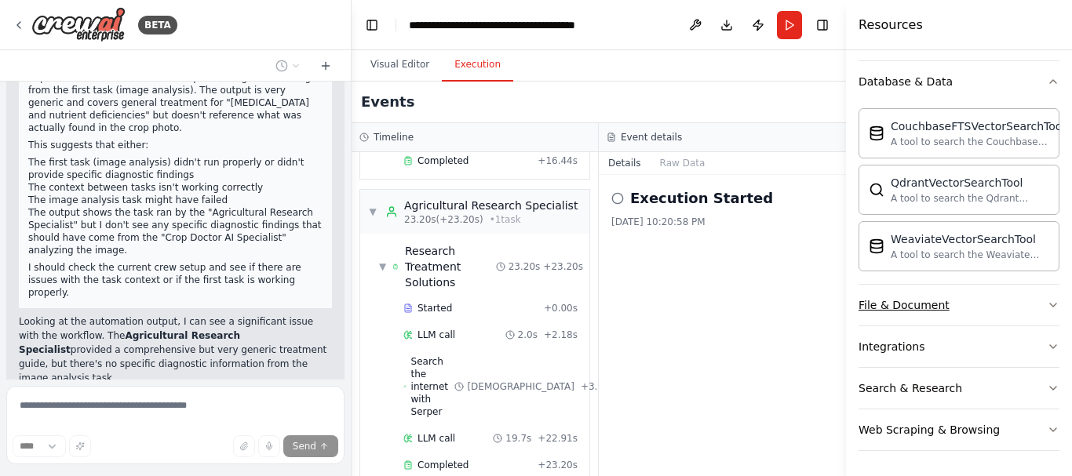
click at [901, 303] on div "File & Document" at bounding box center [903, 305] width 91 height 16
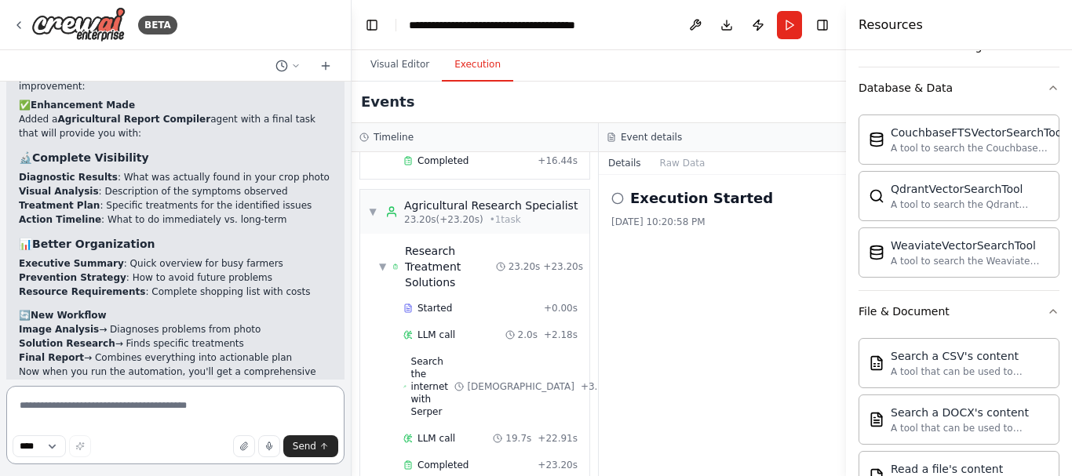
scroll to position [4077, 0]
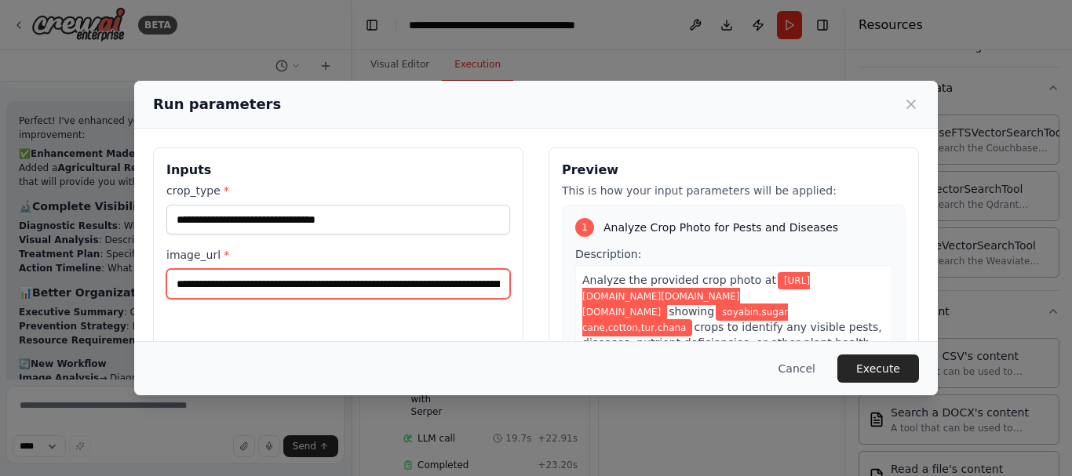
click at [497, 282] on input "**********" at bounding box center [338, 284] width 344 height 30
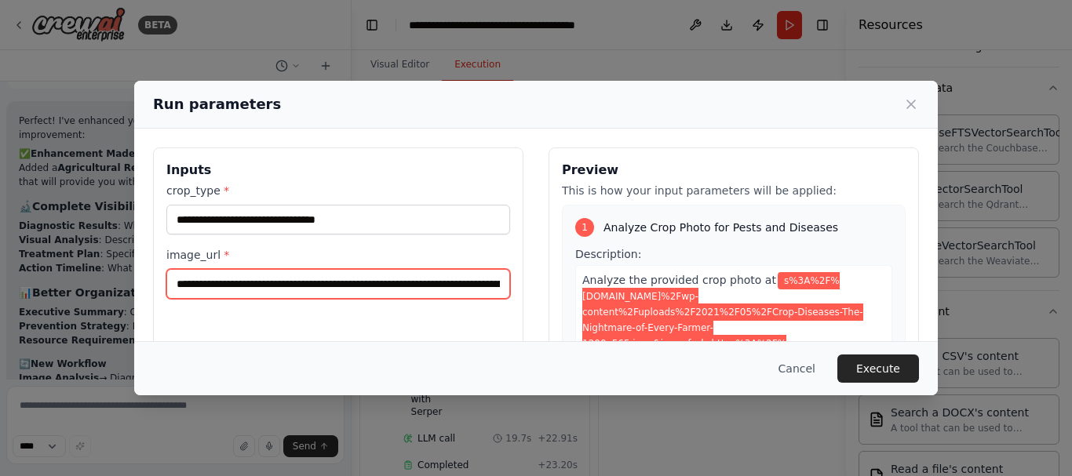
click at [489, 281] on input "**********" at bounding box center [338, 284] width 344 height 30
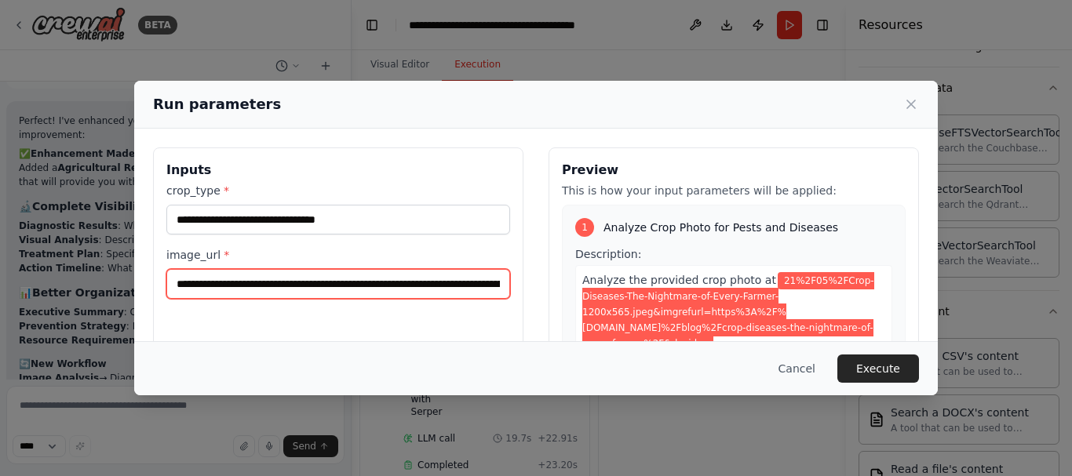
click at [496, 278] on input "**********" at bounding box center [338, 284] width 344 height 30
click at [494, 284] on input "**********" at bounding box center [338, 284] width 344 height 30
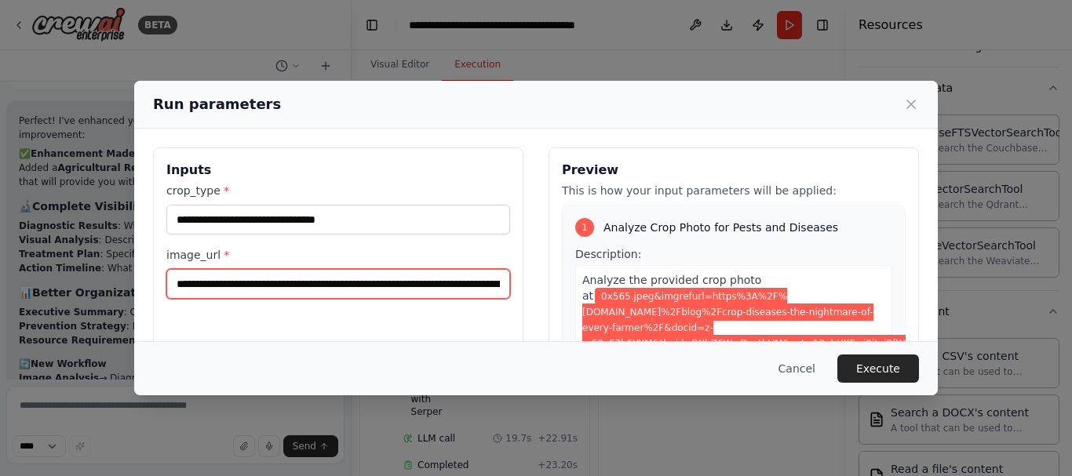
click at [496, 286] on input "**********" at bounding box center [338, 284] width 344 height 30
click at [487, 284] on input "**********" at bounding box center [338, 284] width 344 height 30
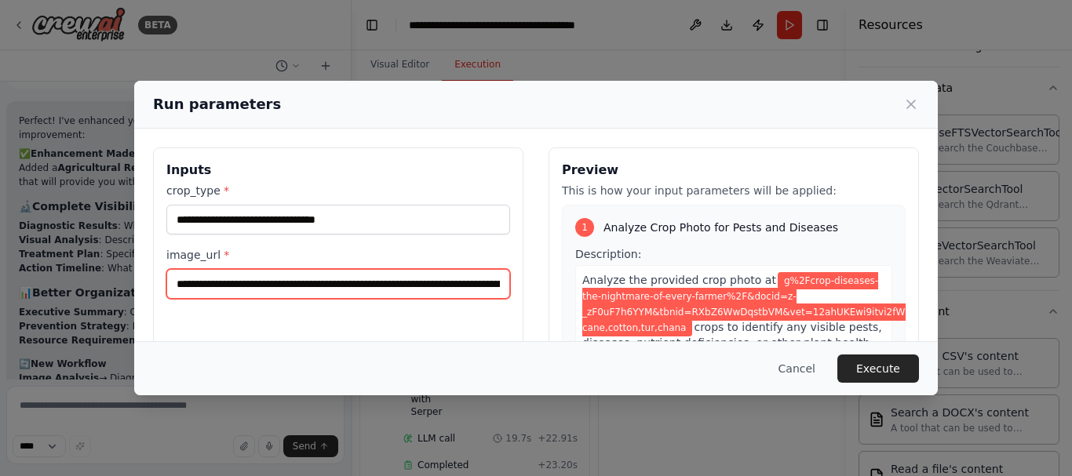
click at [493, 281] on input "**********" at bounding box center [338, 284] width 344 height 30
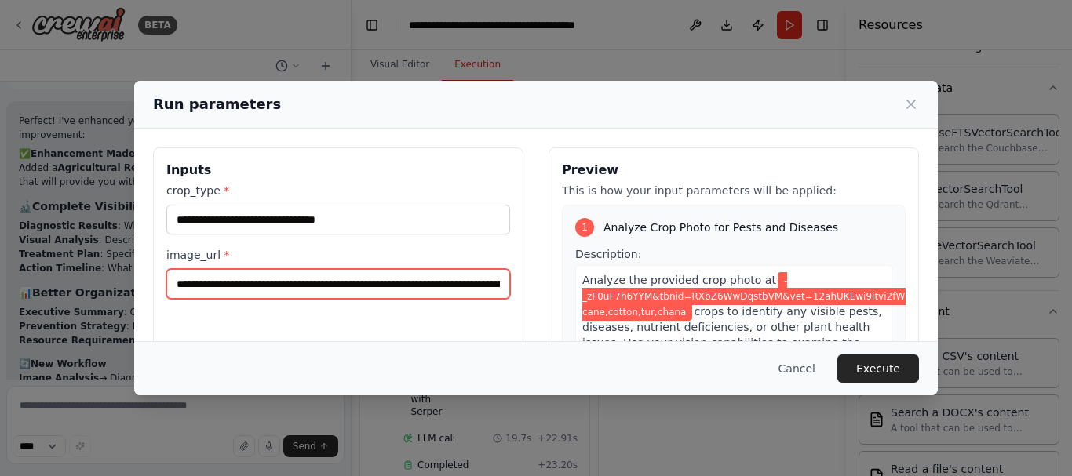
click at [493, 281] on input "**********" at bounding box center [338, 284] width 344 height 30
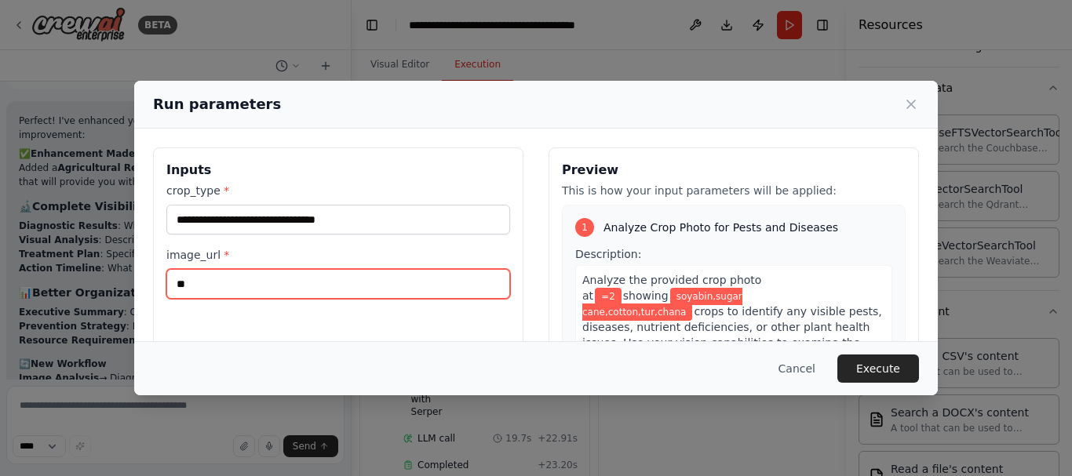
type input "*"
paste input "**********"
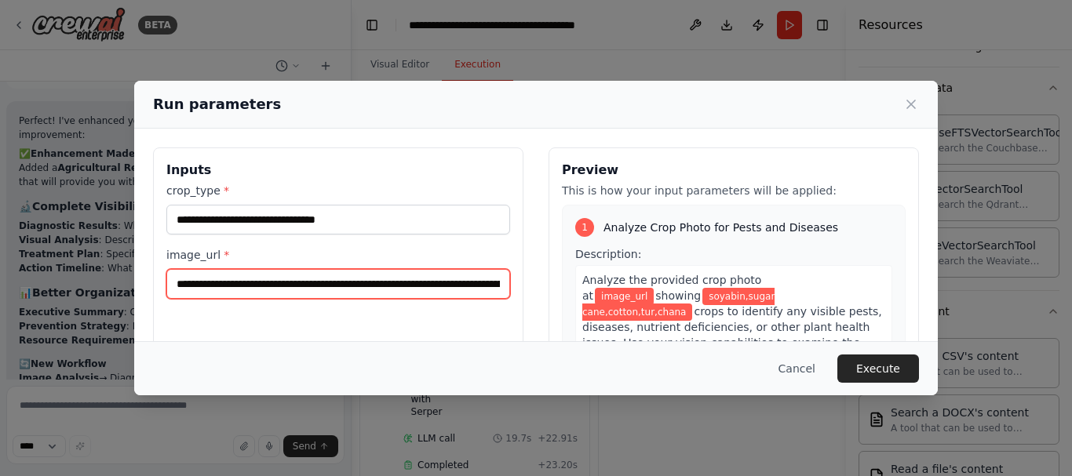
scroll to position [0, 2633]
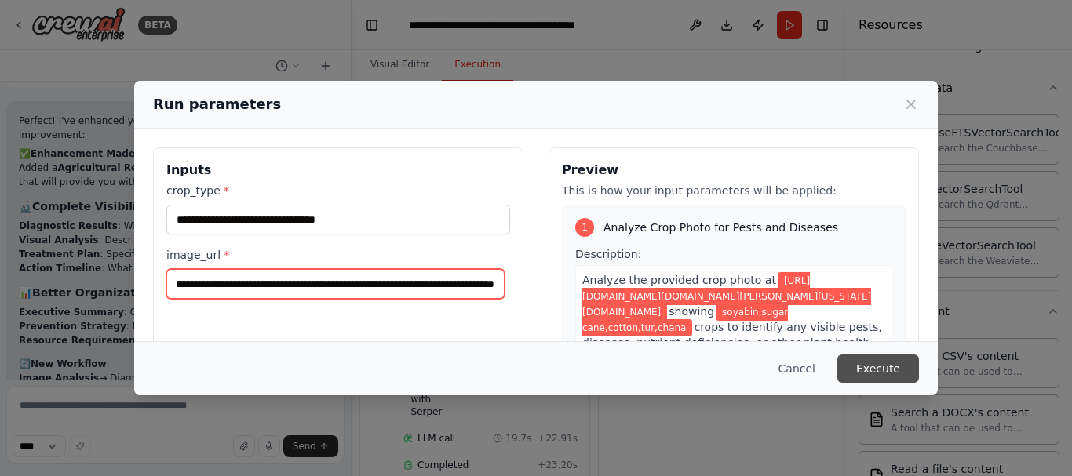
type input "**********"
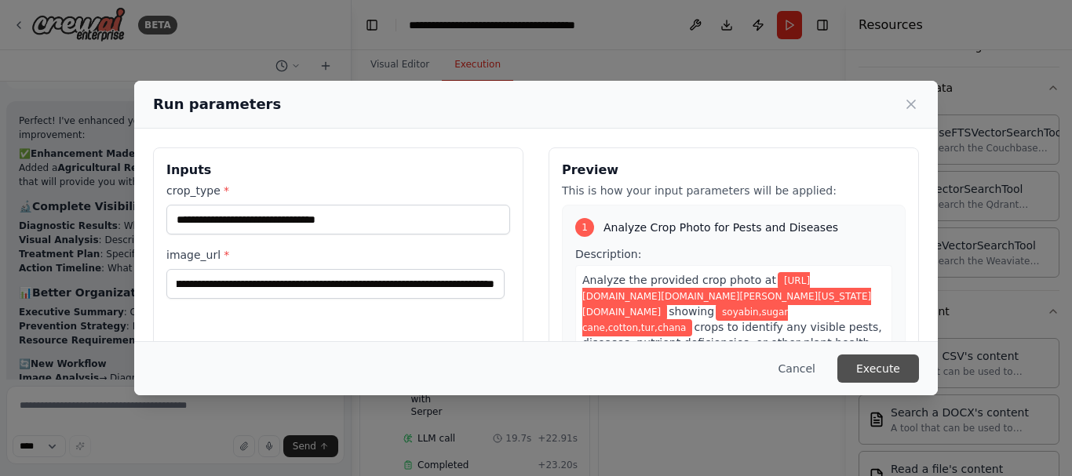
scroll to position [0, 0]
click at [886, 369] on button "Execute" at bounding box center [878, 369] width 82 height 28
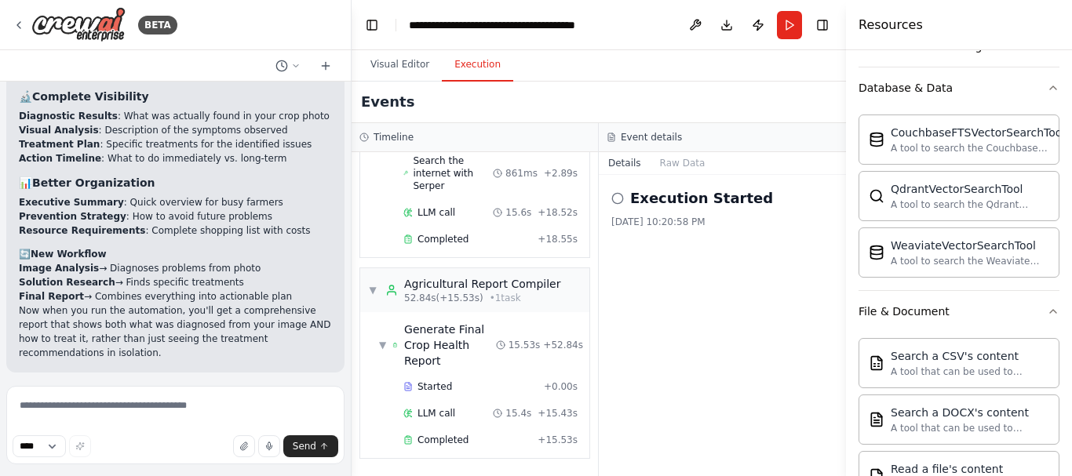
scroll to position [4077, 0]
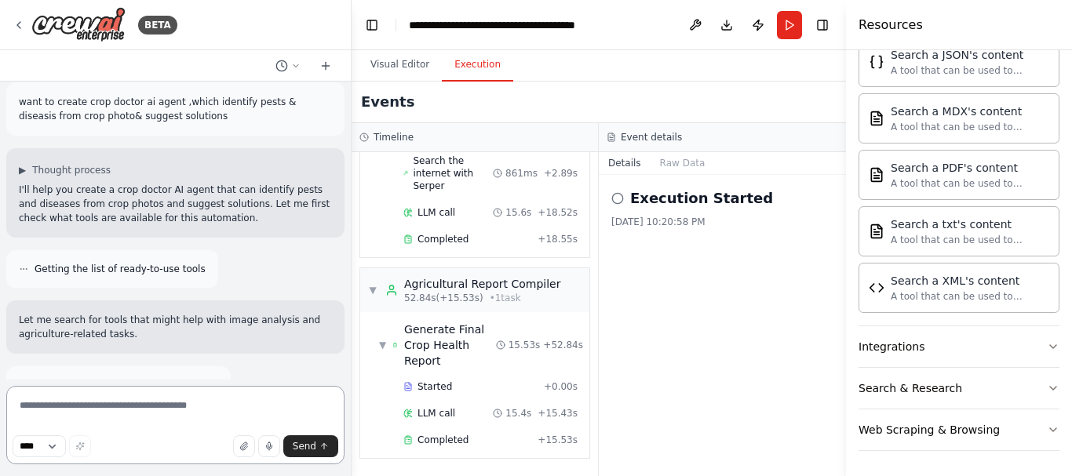
scroll to position [0, 0]
